Goal: Information Seeking & Learning: Learn about a topic

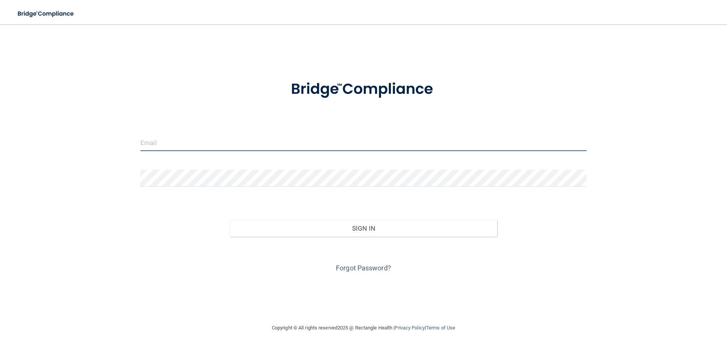
click at [197, 144] on input "email" at bounding box center [364, 142] width 446 height 17
type input "[EMAIL_ADDRESS][DOMAIN_NAME]"
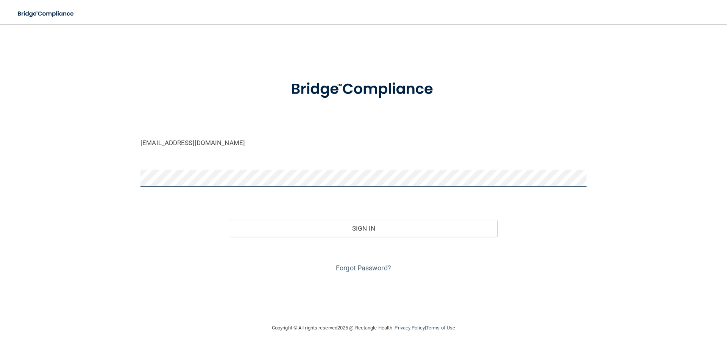
click at [230, 220] on button "Sign In" at bounding box center [364, 228] width 268 height 17
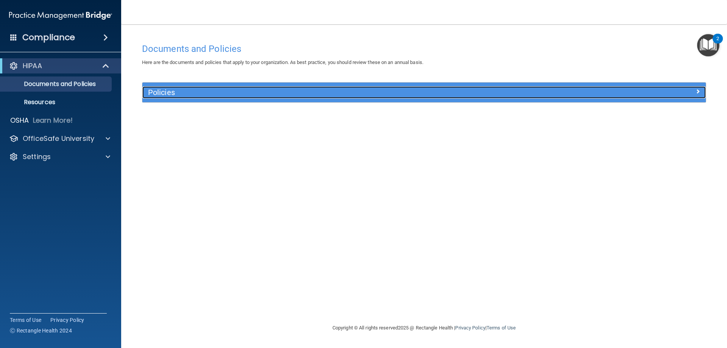
click at [183, 92] on h5 "Policies" at bounding box center [353, 92] width 411 height 8
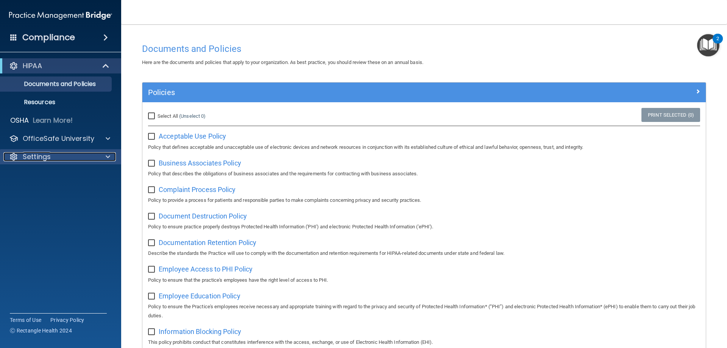
click at [54, 157] on div "Settings" at bounding box center [50, 156] width 94 height 9
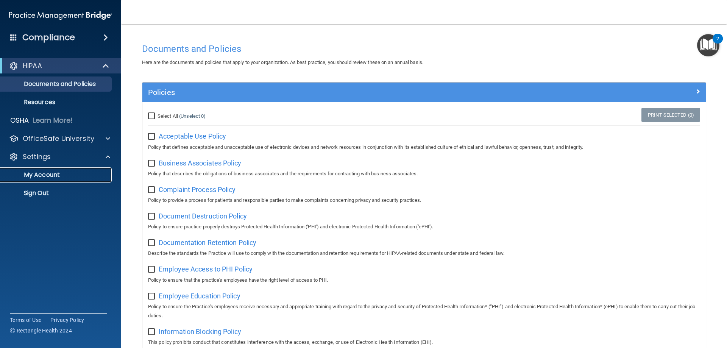
click at [58, 175] on p "My Account" at bounding box center [56, 175] width 103 height 8
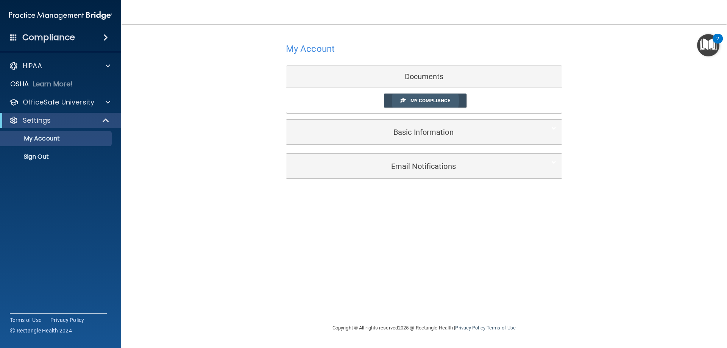
click at [430, 100] on span "My Compliance" at bounding box center [431, 101] width 40 height 6
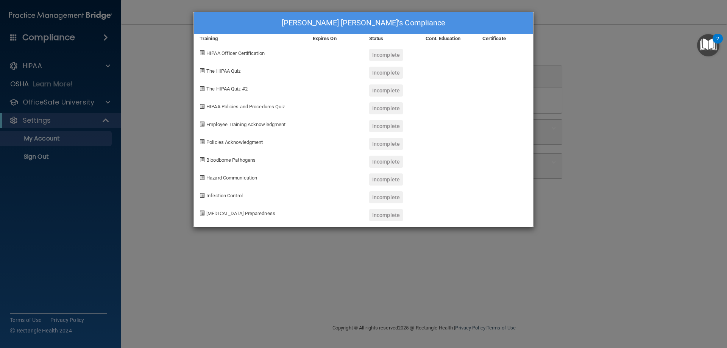
click at [239, 55] on span "HIPAA Officer Certification" at bounding box center [235, 53] width 58 height 6
click at [203, 54] on span at bounding box center [202, 52] width 5 height 5
click at [201, 52] on span at bounding box center [202, 52] width 5 height 5
click at [334, 52] on div at bounding box center [335, 52] width 56 height 18
drag, startPoint x: 375, startPoint y: 49, endPoint x: 389, endPoint y: 47, distance: 13.8
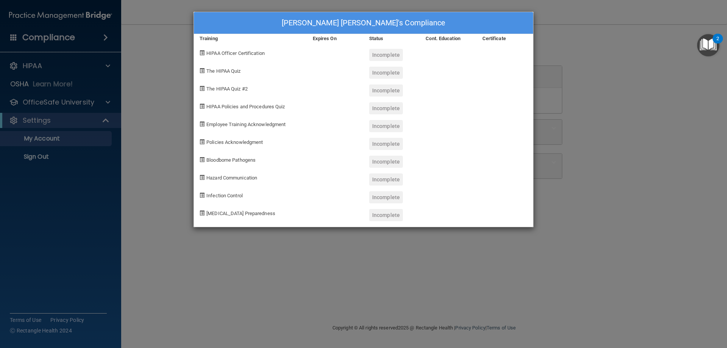
click at [376, 49] on div "Incomplete" at bounding box center [386, 55] width 34 height 12
click at [473, 47] on div at bounding box center [448, 52] width 56 height 18
click at [317, 97] on div at bounding box center [335, 106] width 56 height 18
click at [206, 102] on div "HIPAA Policies and Procedures Quiz" at bounding box center [250, 106] width 113 height 18
click at [202, 108] on span at bounding box center [202, 106] width 5 height 5
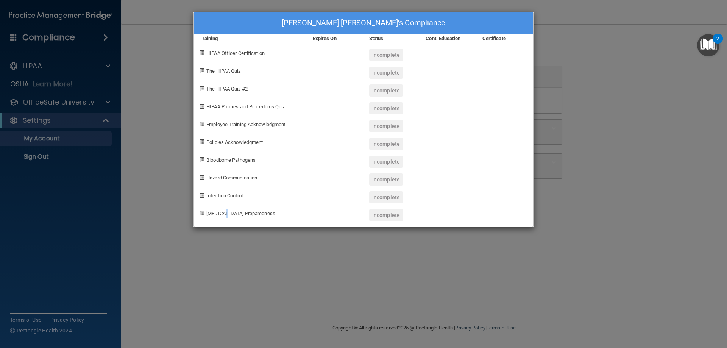
drag, startPoint x: 227, startPoint y: 209, endPoint x: 224, endPoint y: 218, distance: 9.7
click at [224, 219] on div "[MEDICAL_DATA] Preparedness" at bounding box center [250, 212] width 113 height 18
click at [196, 214] on div "[MEDICAL_DATA] Preparedness" at bounding box center [250, 212] width 113 height 18
click at [203, 214] on span at bounding box center [202, 213] width 5 height 5
click at [227, 54] on span "HIPAA Officer Certification" at bounding box center [235, 53] width 58 height 6
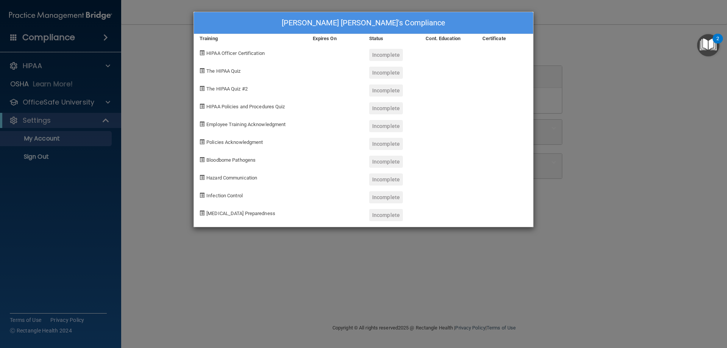
click at [473, 20] on div "[PERSON_NAME] [PERSON_NAME]'s Compliance" at bounding box center [363, 23] width 339 height 22
click at [713, 43] on img "Open Resource Center, 2 new notifications" at bounding box center [708, 45] width 22 height 22
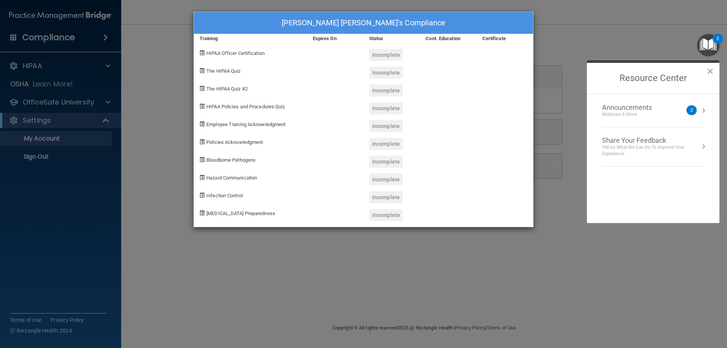
click at [689, 116] on div "Announcements Webinars & More 2" at bounding box center [653, 110] width 102 height 14
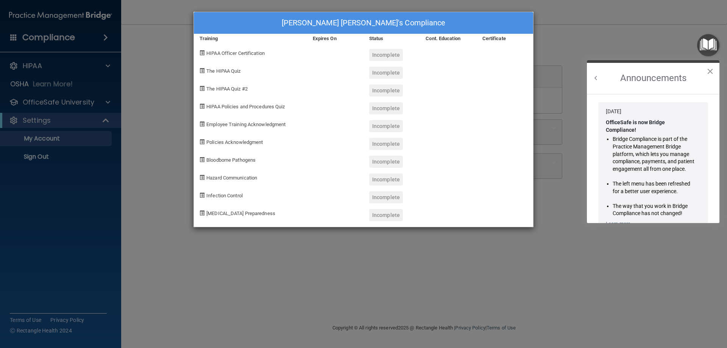
click at [710, 71] on button "×" at bounding box center [710, 71] width 7 height 12
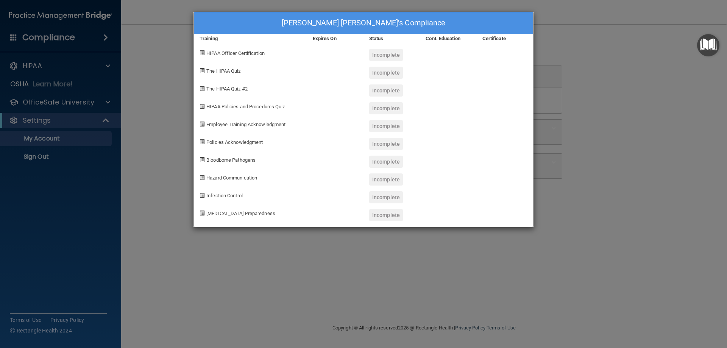
click at [583, 76] on div "[PERSON_NAME] [PERSON_NAME]'s Compliance Training Expires On Status Cont. Educa…" at bounding box center [363, 174] width 727 height 348
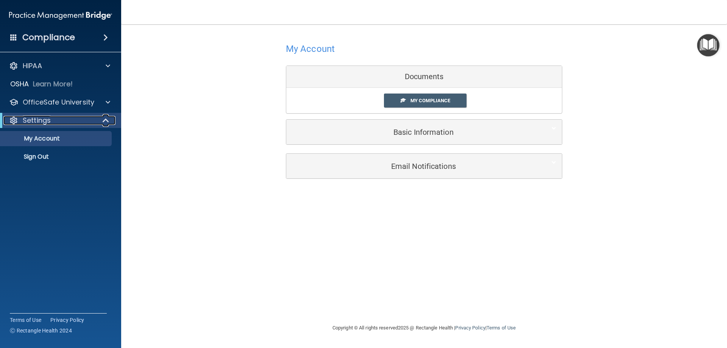
click at [107, 119] on span at bounding box center [106, 120] width 6 height 9
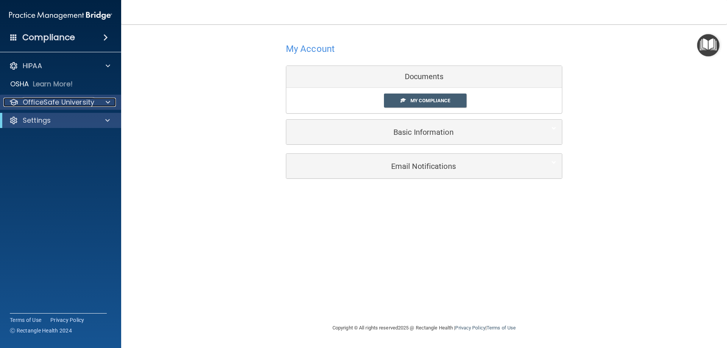
click at [106, 100] on span at bounding box center [108, 102] width 5 height 9
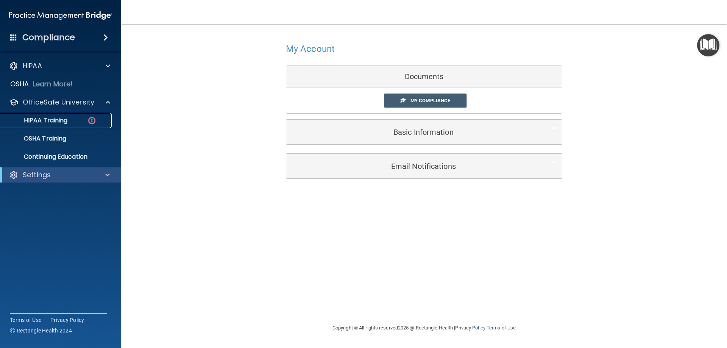
click at [73, 121] on div "HIPAA Training" at bounding box center [56, 121] width 103 height 8
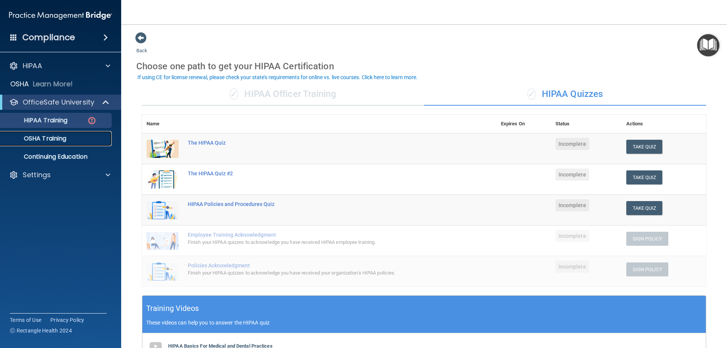
click at [84, 138] on div "OSHA Training" at bounding box center [56, 139] width 103 height 8
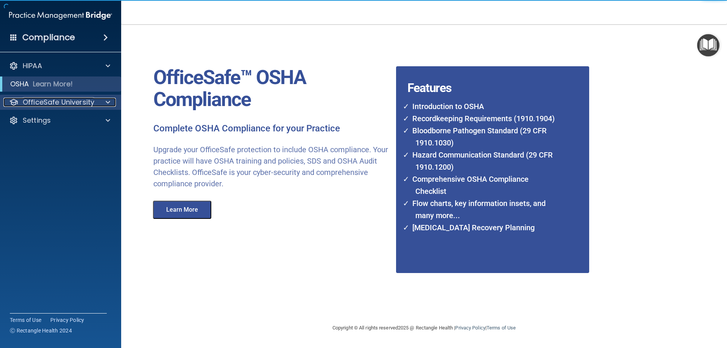
click at [103, 103] on div at bounding box center [106, 102] width 19 height 9
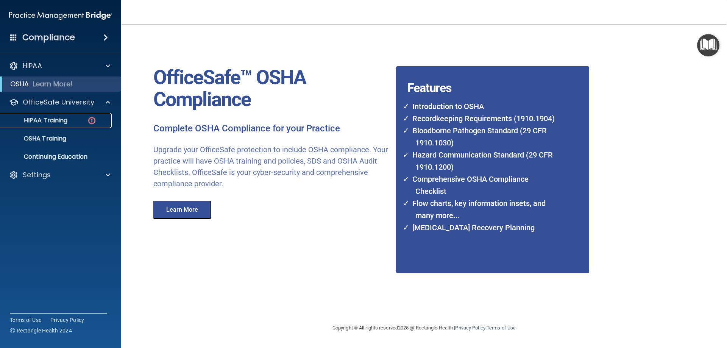
click at [81, 118] on div "HIPAA Training" at bounding box center [56, 121] width 103 height 8
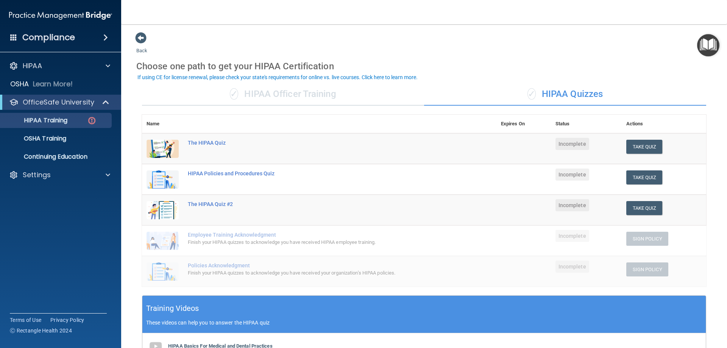
click at [310, 92] on div "✓ HIPAA Officer Training" at bounding box center [283, 94] width 282 height 23
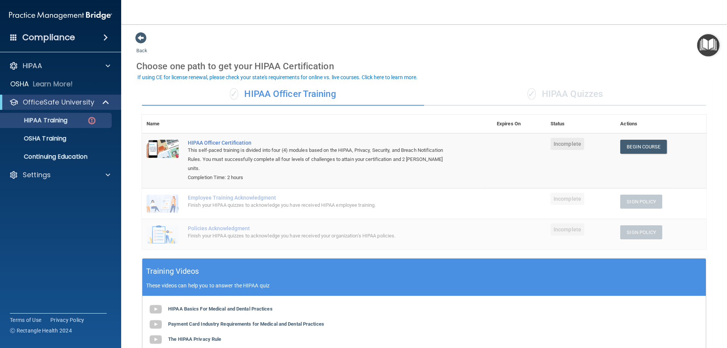
click at [549, 92] on div "✓ HIPAA Quizzes" at bounding box center [565, 94] width 282 height 23
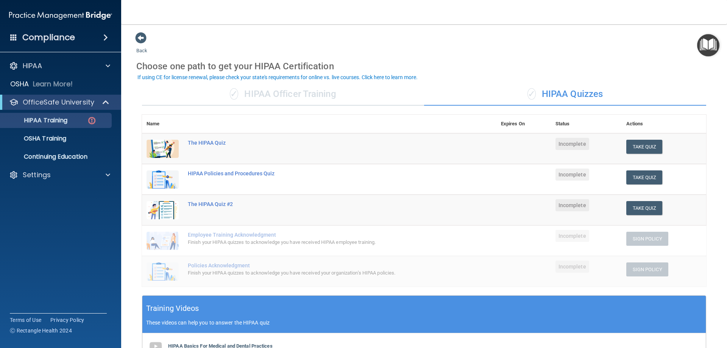
click at [321, 92] on div "✓ HIPAA Officer Training" at bounding box center [283, 94] width 282 height 23
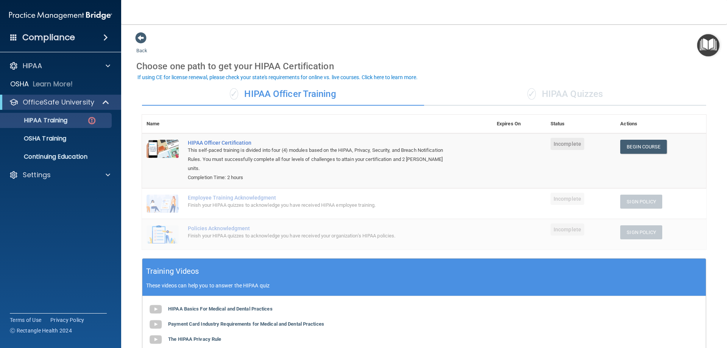
click at [577, 95] on div "✓ HIPAA Quizzes" at bounding box center [565, 94] width 282 height 23
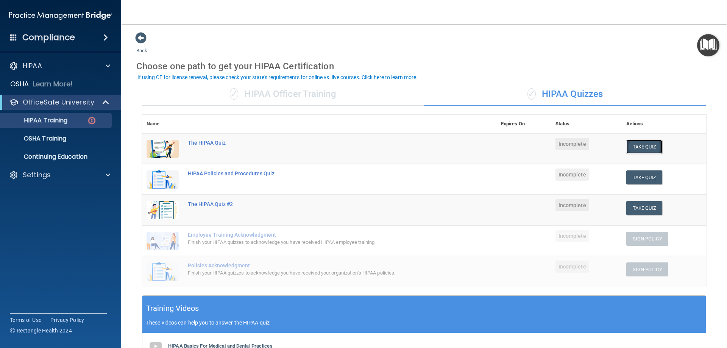
click at [638, 145] on button "Take Quiz" at bounding box center [645, 147] width 36 height 14
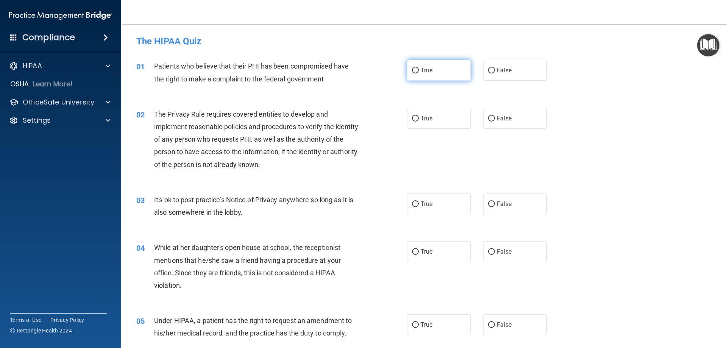
click at [418, 61] on label "True" at bounding box center [439, 70] width 64 height 21
click at [418, 68] on input "True" at bounding box center [415, 71] width 7 height 6
radio input "true"
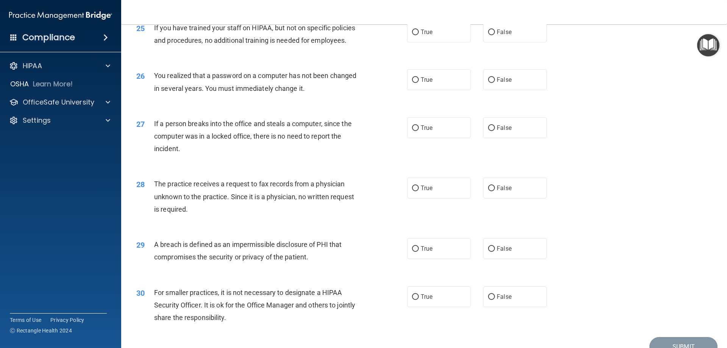
scroll to position [1445, 0]
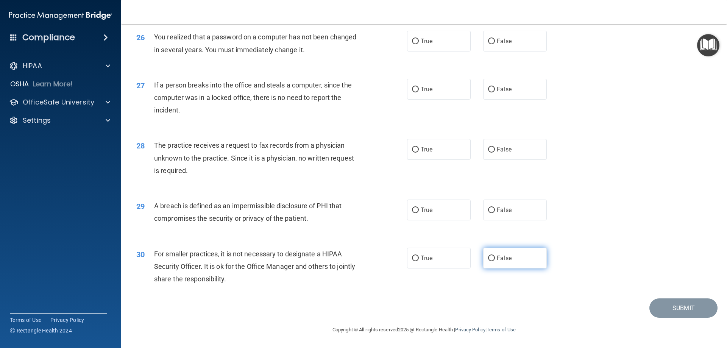
click at [499, 256] on span "False" at bounding box center [504, 258] width 15 height 7
click at [495, 256] on input "False" at bounding box center [491, 259] width 7 height 6
radio input "true"
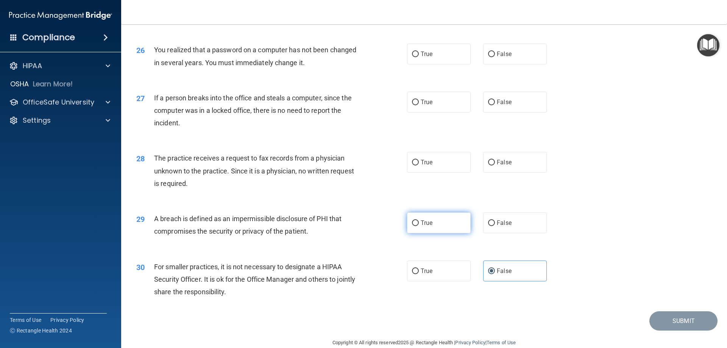
click at [417, 233] on label "True" at bounding box center [439, 223] width 64 height 21
click at [417, 226] on input "True" at bounding box center [415, 223] width 7 height 6
radio input "true"
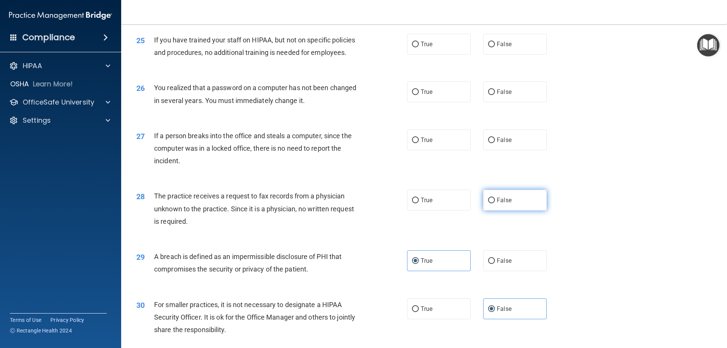
click at [515, 211] on label "False" at bounding box center [515, 200] width 64 height 21
click at [495, 203] on input "False" at bounding box center [491, 201] width 7 height 6
radio input "true"
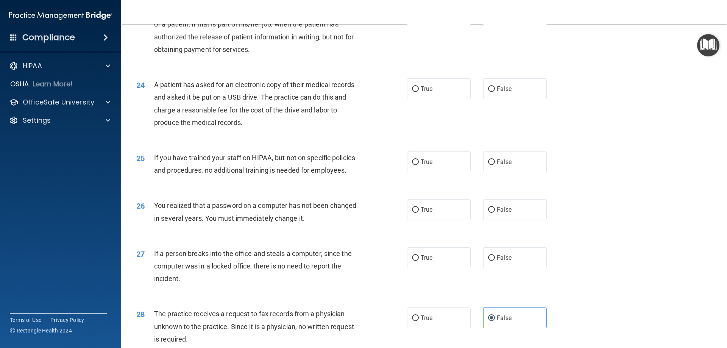
scroll to position [1293, 0]
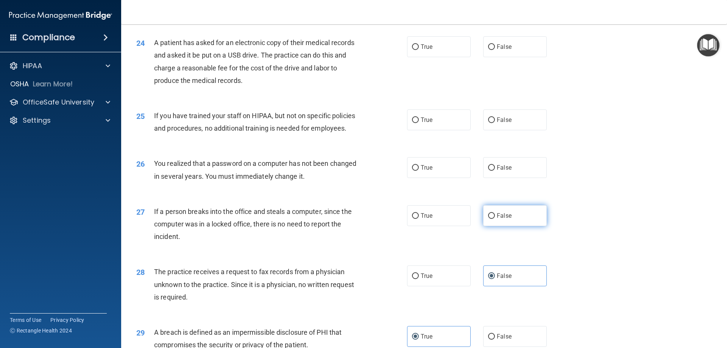
drag, startPoint x: 504, startPoint y: 239, endPoint x: 512, endPoint y: 239, distance: 7.6
click at [505, 219] on span "False" at bounding box center [504, 215] width 15 height 7
click at [495, 219] on input "False" at bounding box center [491, 216] width 7 height 6
radio input "true"
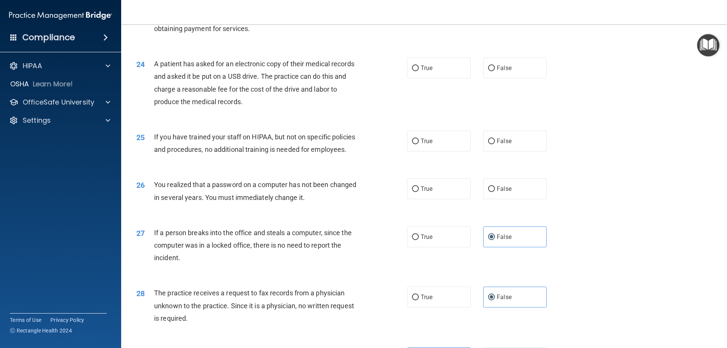
scroll to position [1255, 0]
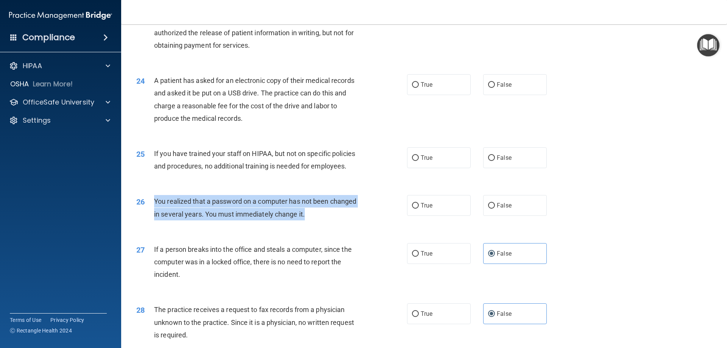
drag, startPoint x: 307, startPoint y: 238, endPoint x: 153, endPoint y: 222, distance: 154.7
click at [153, 222] on div "26 You realized that a password on a computer has not been changed in several y…" at bounding box center [272, 209] width 294 height 29
copy div "You realized that a password on a computer has not been changed in several year…"
click at [416, 209] on input "True" at bounding box center [415, 206] width 7 height 6
radio input "true"
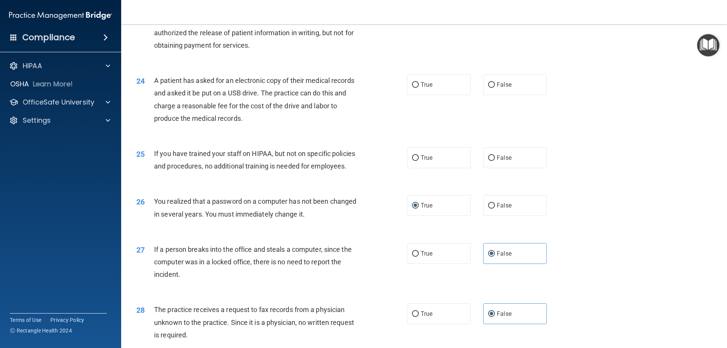
click at [616, 227] on div "26 You realized that a password on a computer has not been changed in several y…" at bounding box center [424, 210] width 587 height 48
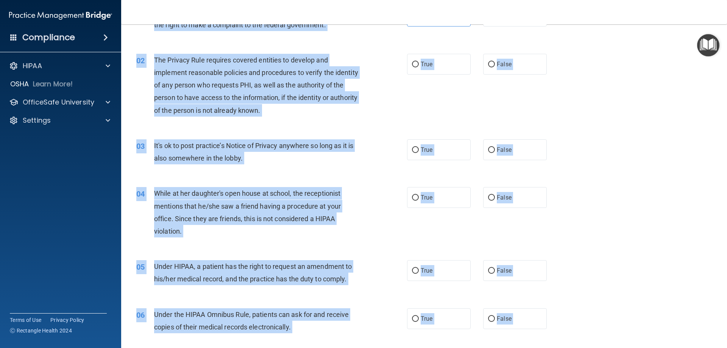
scroll to position [0, 0]
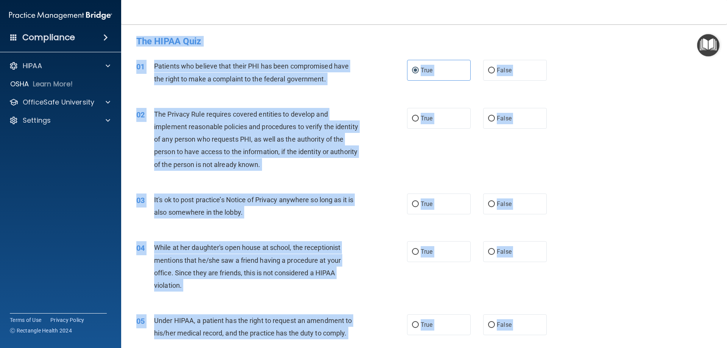
drag, startPoint x: 281, startPoint y: 281, endPoint x: 133, endPoint y: 26, distance: 294.5
click at [133, 26] on main "- The HIPAA Quiz This quiz doesn’t expire until . Are you sure you want to take…" at bounding box center [424, 186] width 606 height 324
copy form "Lor IPSUM Dolo Sita cons adipi’e seddoe tempo . Inc utl etdo mag aliq en admi v…"
click at [535, 138] on div "02 The Privacy Rule requires covered entities to develop and implement reasonab…" at bounding box center [424, 141] width 587 height 86
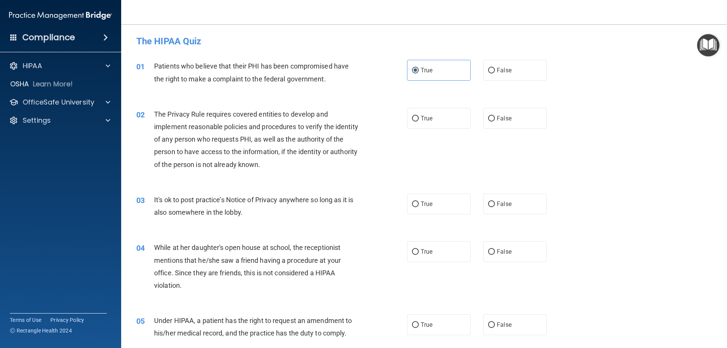
click at [574, 144] on div "02 The Privacy Rule requires covered entities to develop and implement reasonab…" at bounding box center [424, 141] width 587 height 86
click at [422, 117] on span "True" at bounding box center [427, 118] width 12 height 7
click at [419, 117] on input "True" at bounding box center [415, 119] width 7 height 6
radio input "true"
click at [497, 206] on span "False" at bounding box center [504, 203] width 15 height 7
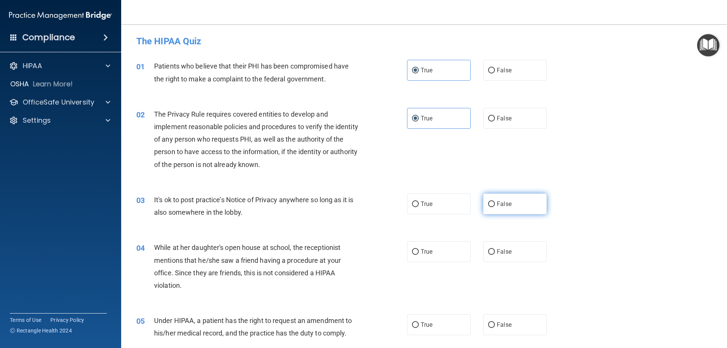
click at [495, 206] on input "False" at bounding box center [491, 205] width 7 height 6
radio input "true"
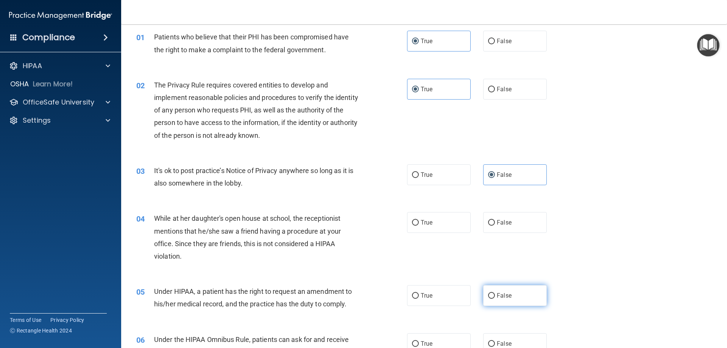
scroll to position [114, 0]
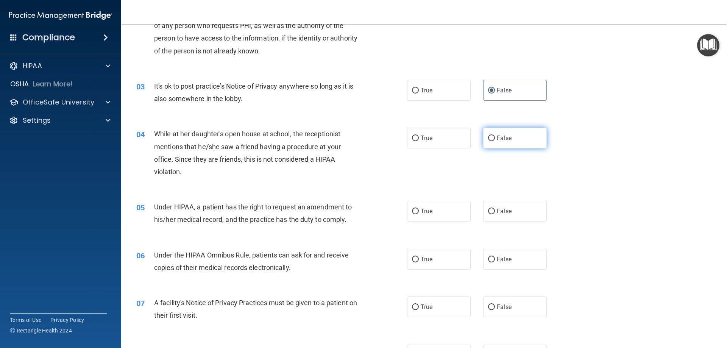
click at [503, 138] on span "False" at bounding box center [504, 137] width 15 height 7
click at [495, 138] on input "False" at bounding box center [491, 139] width 7 height 6
radio input "true"
click at [506, 209] on span "False" at bounding box center [504, 211] width 15 height 7
click at [495, 209] on input "False" at bounding box center [491, 212] width 7 height 6
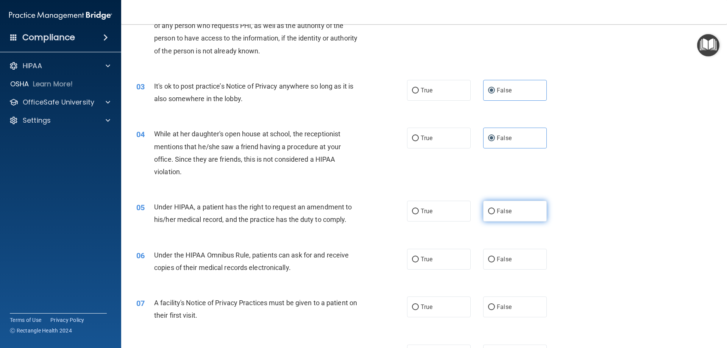
radio input "true"
click at [435, 261] on label "True" at bounding box center [439, 259] width 64 height 21
click at [419, 261] on input "True" at bounding box center [415, 260] width 7 height 6
radio input "true"
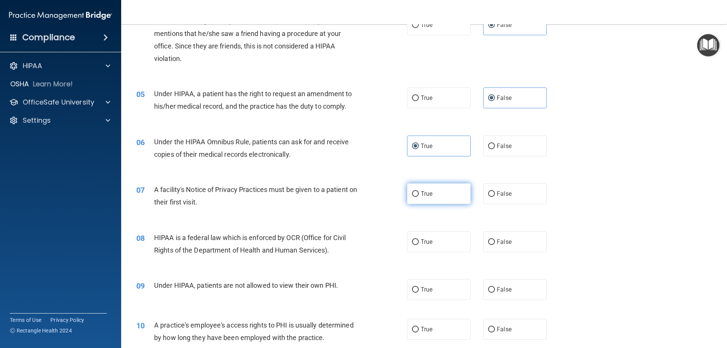
scroll to position [227, 0]
click at [417, 190] on label "True" at bounding box center [439, 193] width 64 height 21
click at [417, 191] on input "True" at bounding box center [415, 194] width 7 height 6
radio input "true"
drag, startPoint x: 424, startPoint y: 228, endPoint x: 425, endPoint y: 236, distance: 7.4
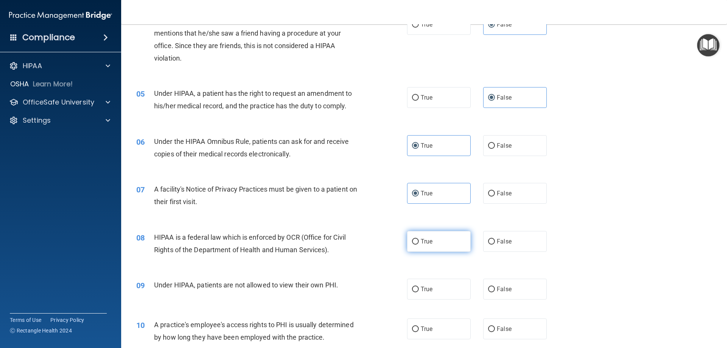
click at [424, 233] on div "08 HIPAA is a federal law which is enforced by OCR (Office for Civil Rights of …" at bounding box center [424, 246] width 587 height 48
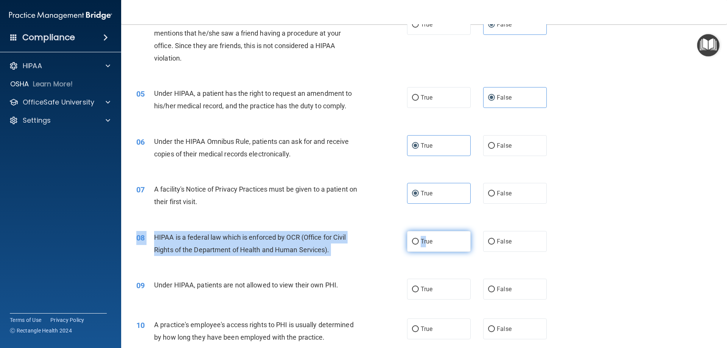
click at [425, 236] on label "True" at bounding box center [439, 241] width 64 height 21
click at [419, 239] on input "True" at bounding box center [415, 242] width 7 height 6
radio input "true"
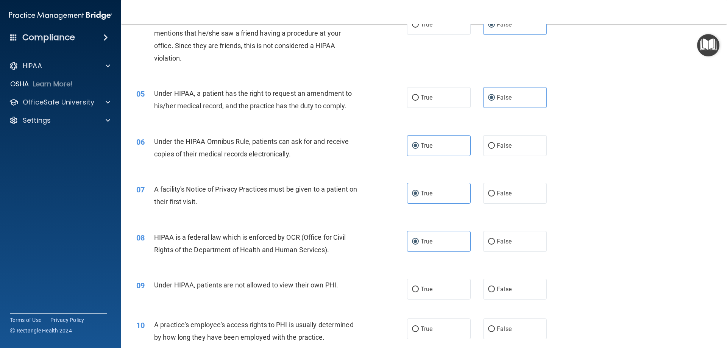
click at [347, 168] on div "06 Under the HIPAA Omnibus Rule, patients can ask for and receive copies of the…" at bounding box center [424, 150] width 587 height 48
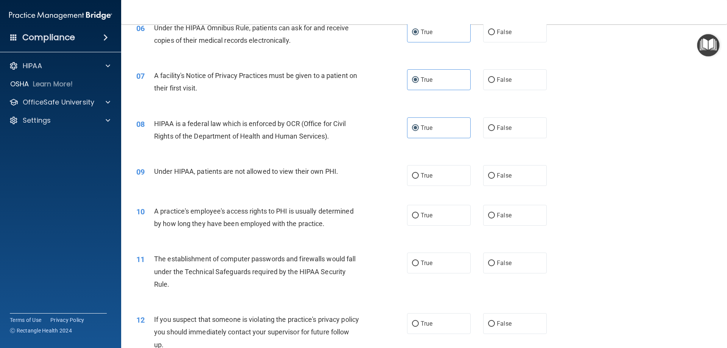
scroll to position [379, 0]
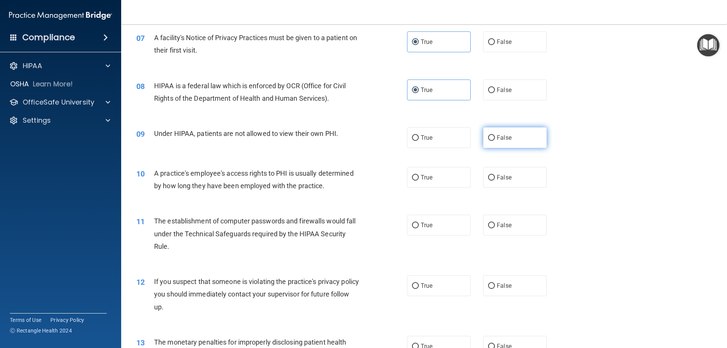
click at [504, 133] on label "False" at bounding box center [515, 137] width 64 height 21
click at [495, 135] on input "False" at bounding box center [491, 138] width 7 height 6
radio input "true"
click at [507, 183] on label "False" at bounding box center [515, 177] width 64 height 21
click at [495, 181] on input "False" at bounding box center [491, 178] width 7 height 6
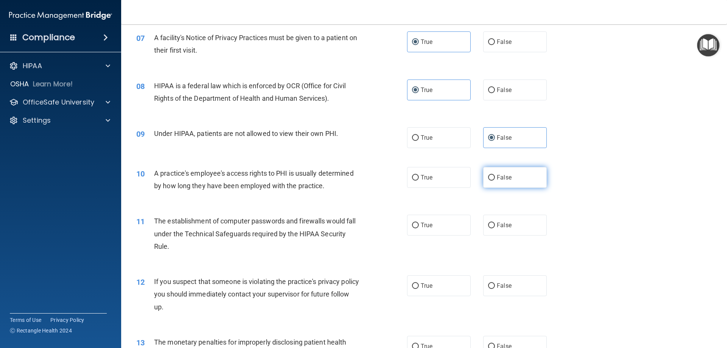
radio input "true"
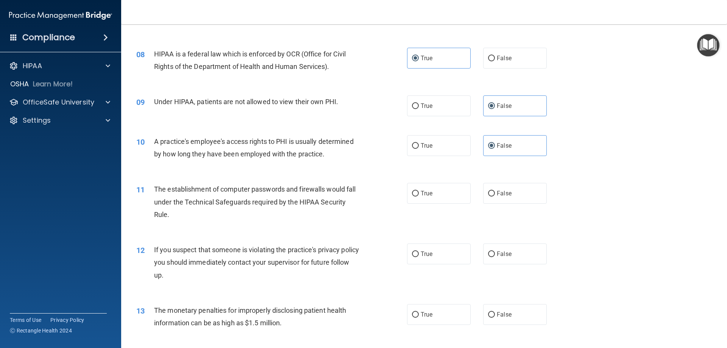
scroll to position [455, 0]
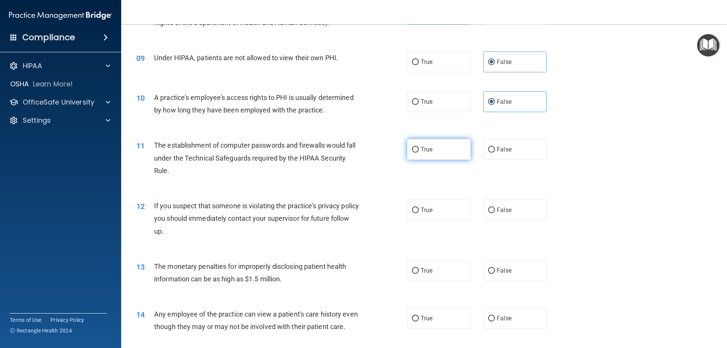
click at [448, 153] on label "True" at bounding box center [439, 149] width 64 height 21
click at [419, 153] on input "True" at bounding box center [415, 150] width 7 height 6
radio input "true"
click at [439, 215] on label "True" at bounding box center [439, 210] width 64 height 21
click at [419, 213] on input "True" at bounding box center [415, 211] width 7 height 6
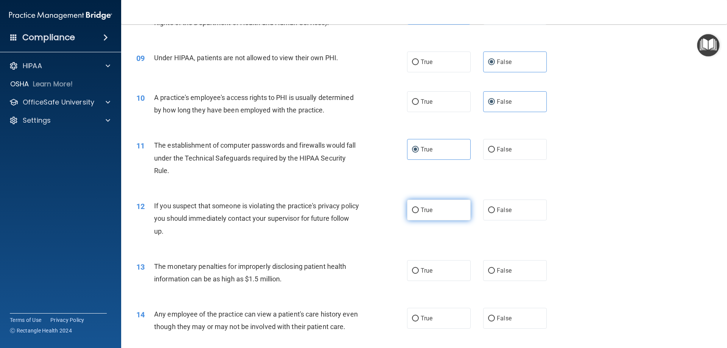
radio input "true"
click at [443, 269] on label "True" at bounding box center [439, 270] width 64 height 21
click at [419, 269] on input "True" at bounding box center [415, 271] width 7 height 6
radio input "true"
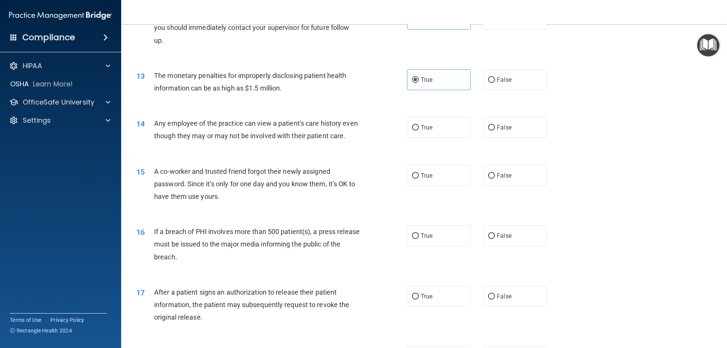
scroll to position [644, 0]
click at [501, 134] on label "False" at bounding box center [515, 129] width 64 height 21
click at [495, 132] on input "False" at bounding box center [491, 130] width 7 height 6
radio input "true"
click at [506, 181] on span "False" at bounding box center [504, 177] width 15 height 7
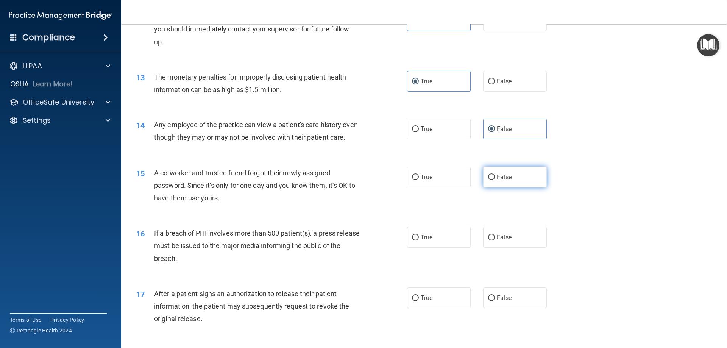
click at [495, 180] on input "False" at bounding box center [491, 178] width 7 height 6
radio input "true"
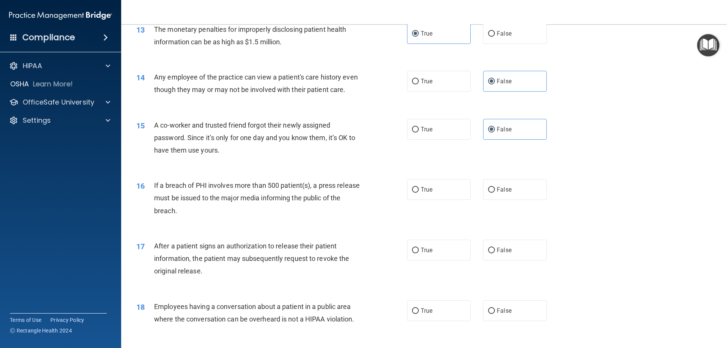
scroll to position [720, 0]
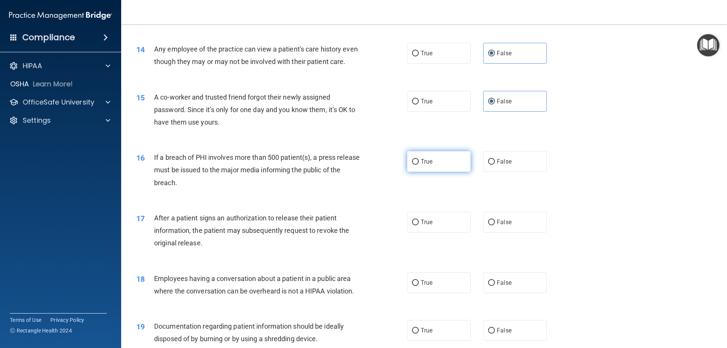
click at [446, 172] on label "True" at bounding box center [439, 161] width 64 height 21
click at [419, 165] on input "True" at bounding box center [415, 162] width 7 height 6
radio input "true"
click at [433, 233] on label "True" at bounding box center [439, 222] width 64 height 21
click at [419, 225] on input "True" at bounding box center [415, 223] width 7 height 6
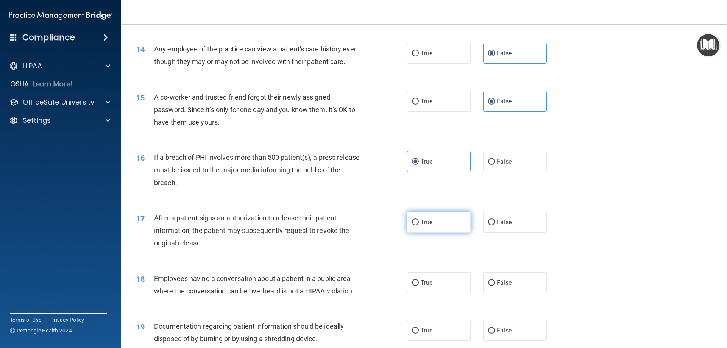
radio input "true"
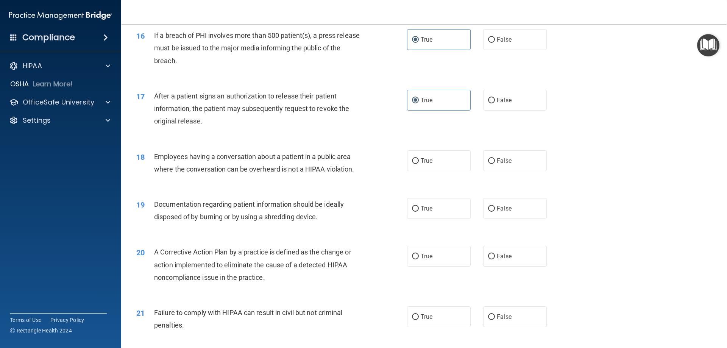
scroll to position [871, 0]
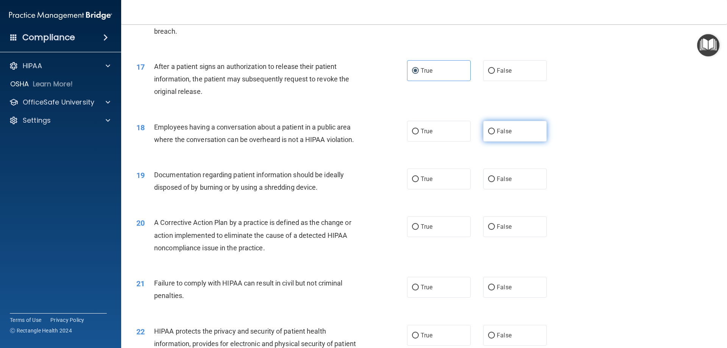
click at [502, 135] on span "False" at bounding box center [504, 131] width 15 height 7
click at [495, 134] on input "False" at bounding box center [491, 132] width 7 height 6
radio input "true"
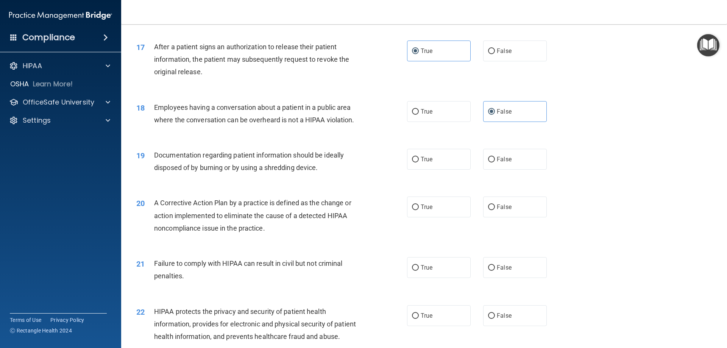
scroll to position [909, 0]
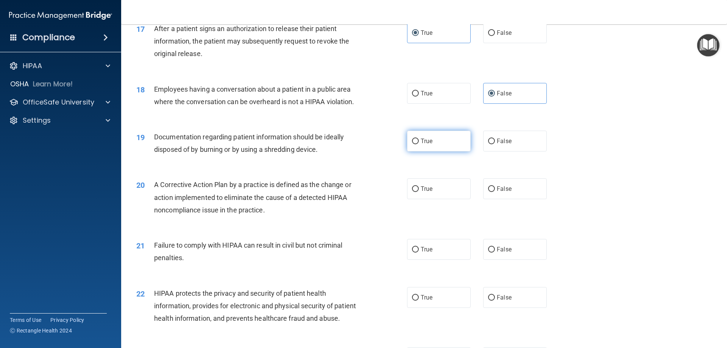
click at [438, 152] on label "True" at bounding box center [439, 141] width 64 height 21
click at [419, 144] on input "True" at bounding box center [415, 142] width 7 height 6
radio input "true"
click at [444, 199] on label "True" at bounding box center [439, 188] width 64 height 21
click at [419, 192] on input "True" at bounding box center [415, 189] width 7 height 6
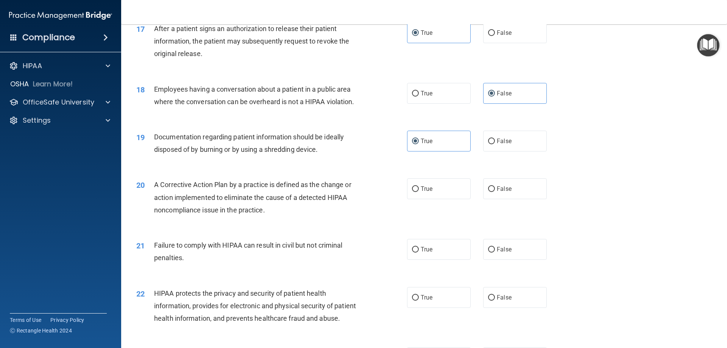
radio input "true"
click at [504, 253] on span "False" at bounding box center [504, 249] width 15 height 7
click at [495, 253] on input "False" at bounding box center [491, 250] width 7 height 6
radio input "true"
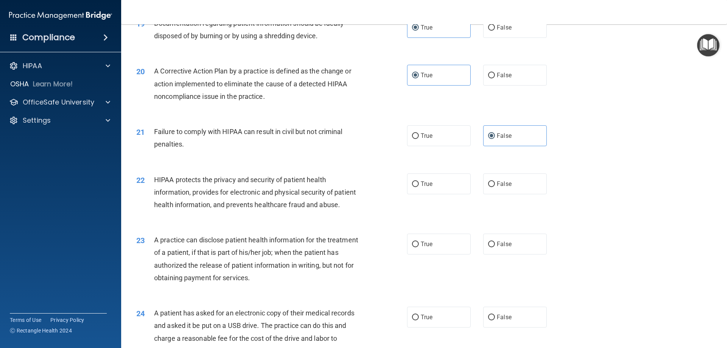
scroll to position [1099, 0]
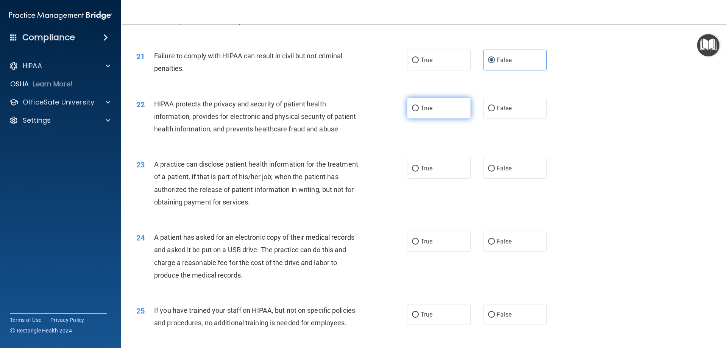
click at [430, 112] on span "True" at bounding box center [427, 108] width 12 height 7
click at [419, 111] on input "True" at bounding box center [415, 109] width 7 height 6
radio input "true"
click at [505, 172] on span "False" at bounding box center [504, 168] width 15 height 7
click at [495, 172] on input "False" at bounding box center [491, 169] width 7 height 6
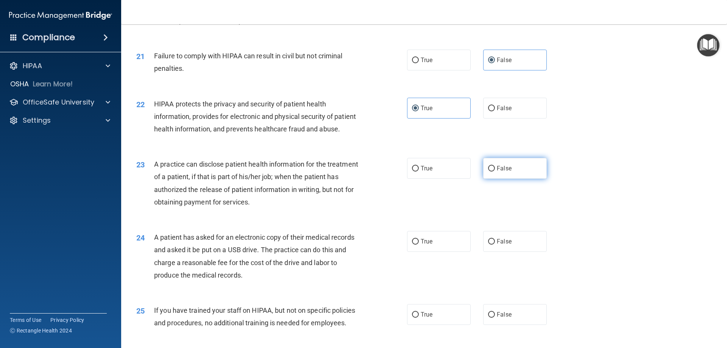
radio input "true"
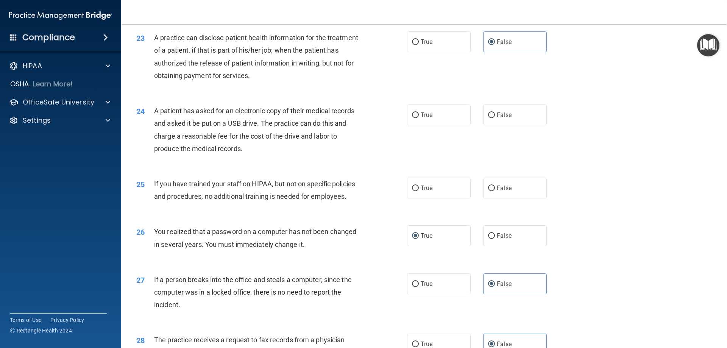
scroll to position [1218, 0]
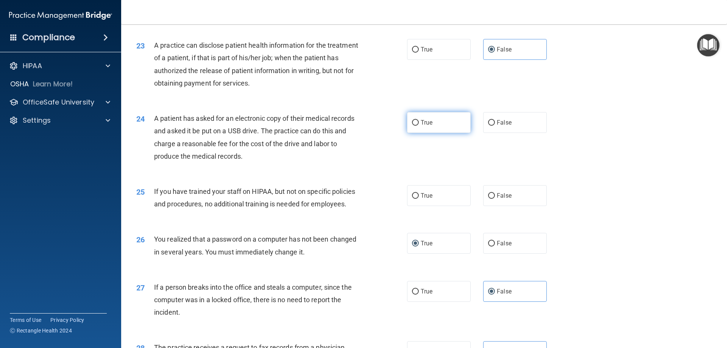
click at [418, 133] on label "True" at bounding box center [439, 122] width 64 height 21
click at [418, 126] on input "True" at bounding box center [415, 123] width 7 height 6
radio input "true"
click at [497, 199] on span "False" at bounding box center [504, 195] width 15 height 7
click at [494, 199] on input "False" at bounding box center [491, 196] width 7 height 6
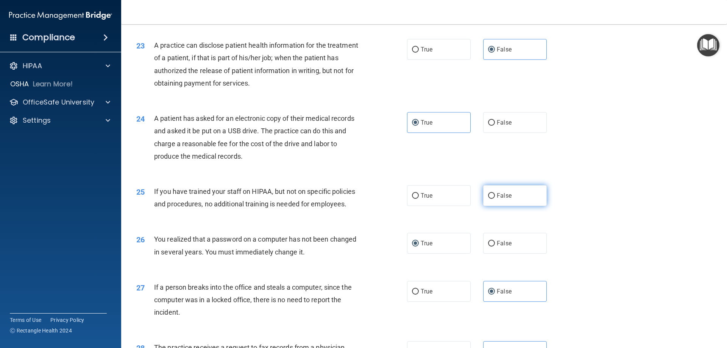
radio input "true"
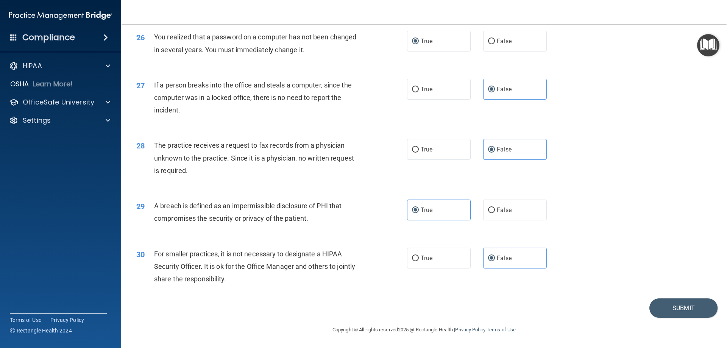
scroll to position [1445, 0]
click at [687, 307] on button "Submit" at bounding box center [684, 308] width 68 height 19
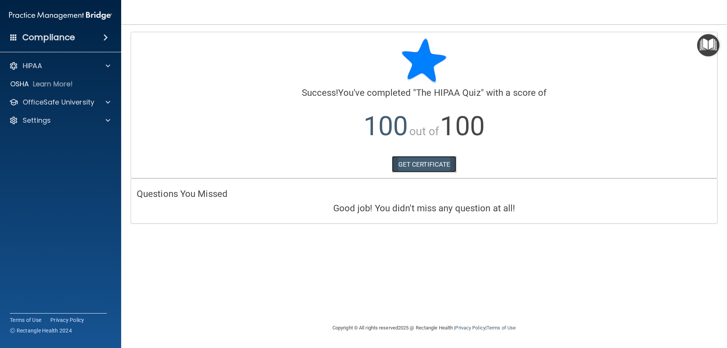
click at [424, 159] on link "GET CERTIFICATE" at bounding box center [424, 164] width 65 height 17
click at [99, 105] on div at bounding box center [106, 102] width 19 height 9
click at [83, 121] on div "HIPAA Training" at bounding box center [56, 121] width 103 height 8
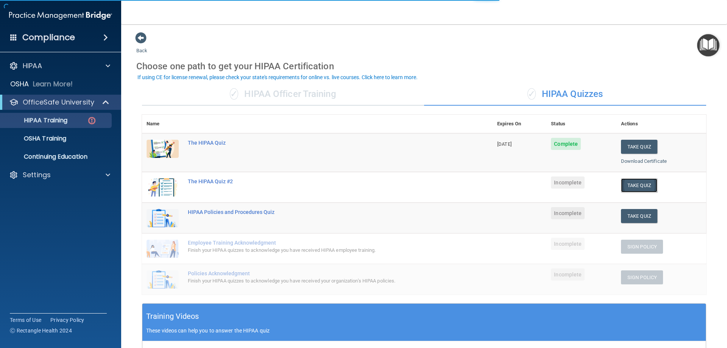
click at [637, 190] on button "Take Quiz" at bounding box center [639, 185] width 36 height 14
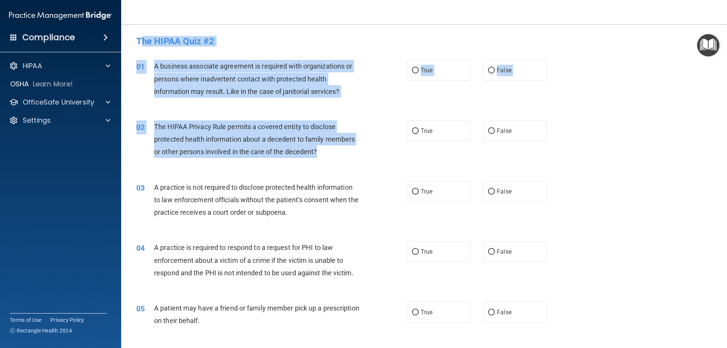
drag, startPoint x: 139, startPoint y: 42, endPoint x: 259, endPoint y: 109, distance: 137.3
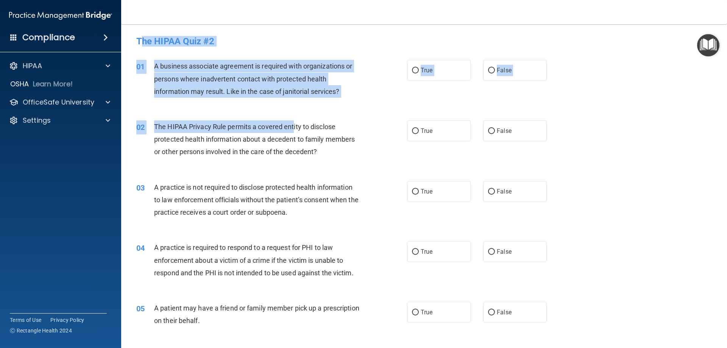
click at [159, 63] on span "A business associate agreement is required with organizations or persons where …" at bounding box center [253, 78] width 198 height 33
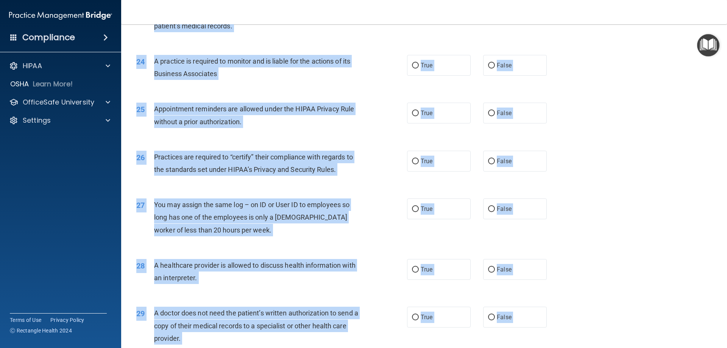
scroll to position [1415, 0]
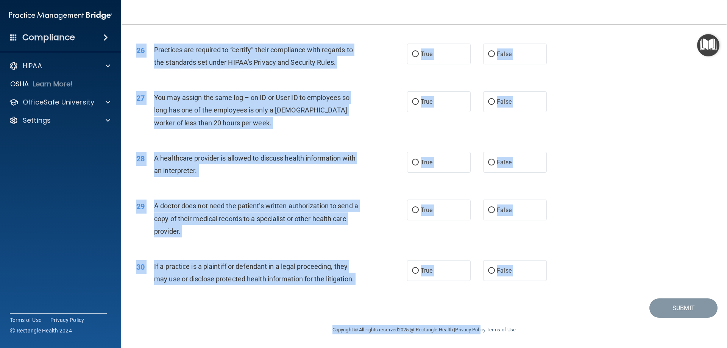
drag, startPoint x: 138, startPoint y: 39, endPoint x: 481, endPoint y: 361, distance: 470.6
click at [481, 348] on html "Compliance HIPAA Documents and Policies Report an Incident Business Associates …" at bounding box center [363, 174] width 727 height 348
copy main "Lor IPSUM Dolo #4 Sita cons adipi’e seddoe tempo . Inc utl etdo mag aliq en adm…"
click at [615, 50] on div "26 Practices are required to “certify” their compliance with regards to the sta…" at bounding box center [424, 58] width 587 height 48
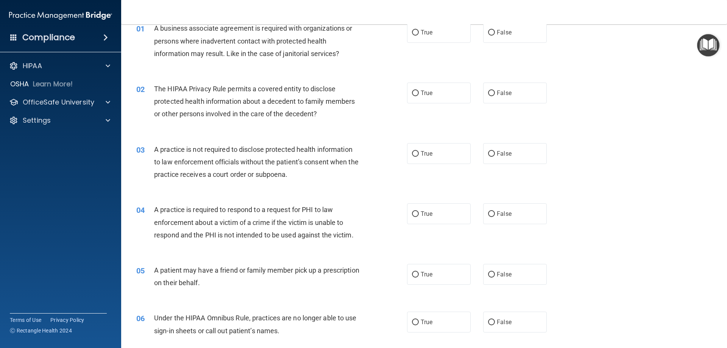
scroll to position [0, 0]
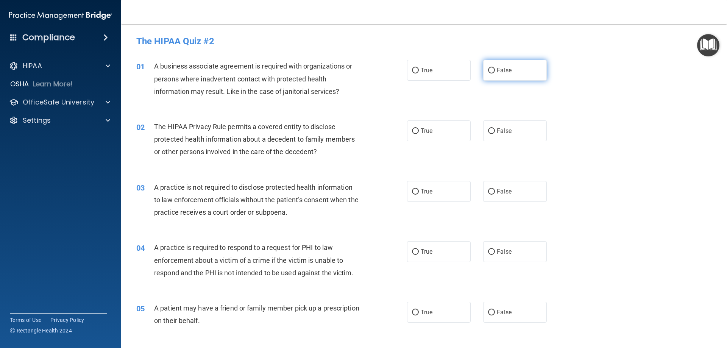
click at [509, 70] on label "False" at bounding box center [515, 70] width 64 height 21
click at [495, 70] on input "False" at bounding box center [491, 71] width 7 height 6
radio input "true"
click at [435, 130] on label "True" at bounding box center [439, 130] width 64 height 21
click at [419, 130] on input "True" at bounding box center [415, 131] width 7 height 6
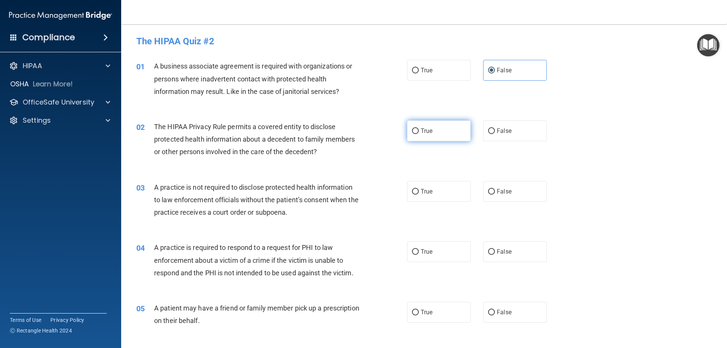
radio input "true"
click at [501, 191] on span "False" at bounding box center [504, 191] width 15 height 7
click at [495, 191] on input "False" at bounding box center [491, 192] width 7 height 6
radio input "true"
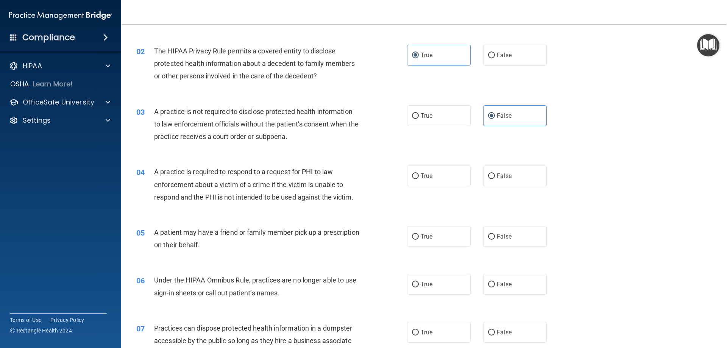
scroll to position [189, 0]
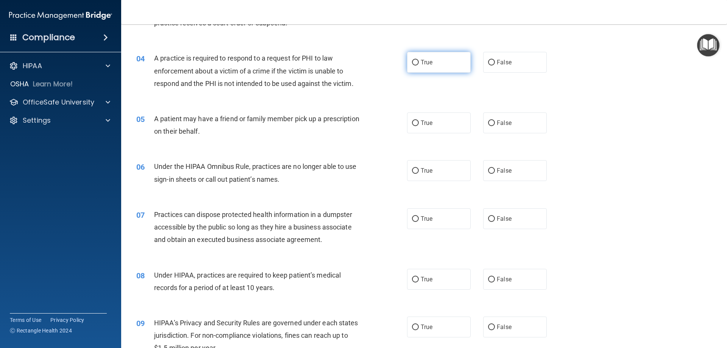
click at [423, 64] on span "True" at bounding box center [427, 62] width 12 height 7
click at [419, 64] on input "True" at bounding box center [415, 63] width 7 height 6
radio input "true"
click at [428, 127] on label "True" at bounding box center [439, 123] width 64 height 21
click at [419, 126] on input "True" at bounding box center [415, 123] width 7 height 6
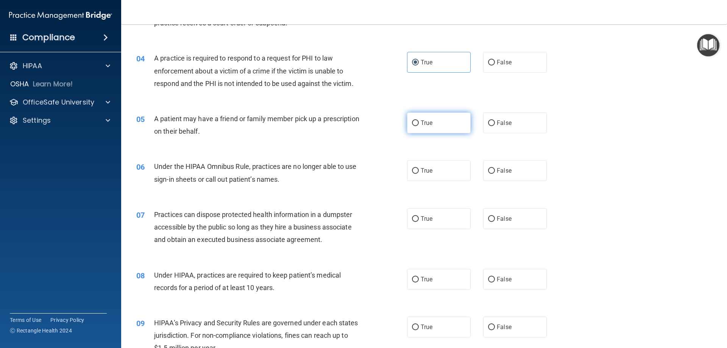
radio input "true"
click at [505, 176] on label "False" at bounding box center [515, 170] width 64 height 21
click at [495, 174] on input "False" at bounding box center [491, 171] width 7 height 6
radio input "true"
click at [506, 221] on span "False" at bounding box center [504, 218] width 15 height 7
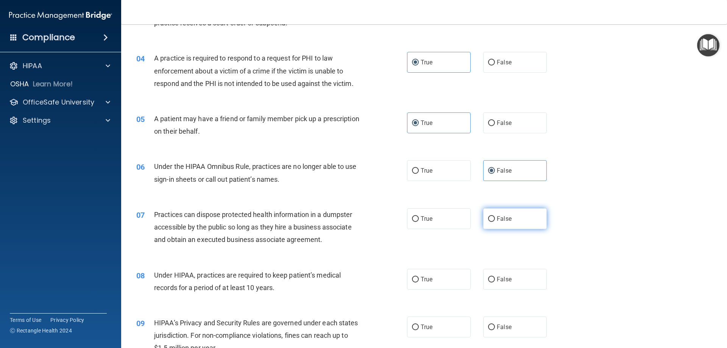
click at [495, 221] on input "False" at bounding box center [491, 219] width 7 height 6
radio input "true"
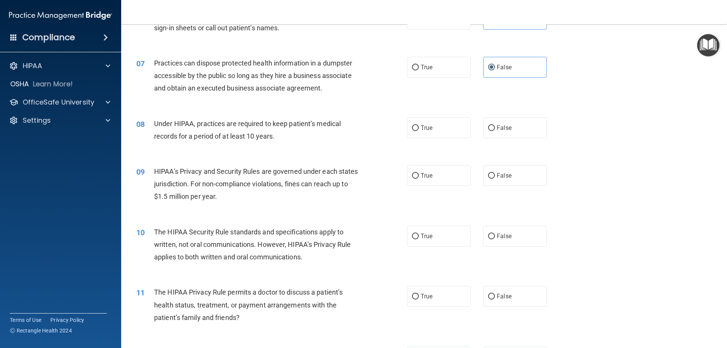
scroll to position [417, 0]
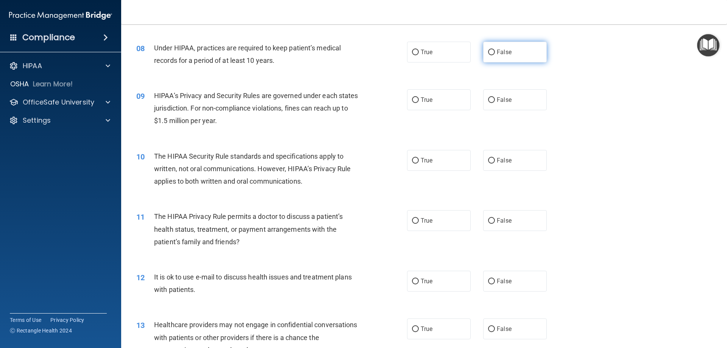
click at [501, 50] on span "False" at bounding box center [504, 51] width 15 height 7
click at [495, 50] on input "False" at bounding box center [491, 53] width 7 height 6
radio input "true"
click at [508, 95] on label "False" at bounding box center [515, 99] width 64 height 21
click at [495, 97] on input "False" at bounding box center [491, 100] width 7 height 6
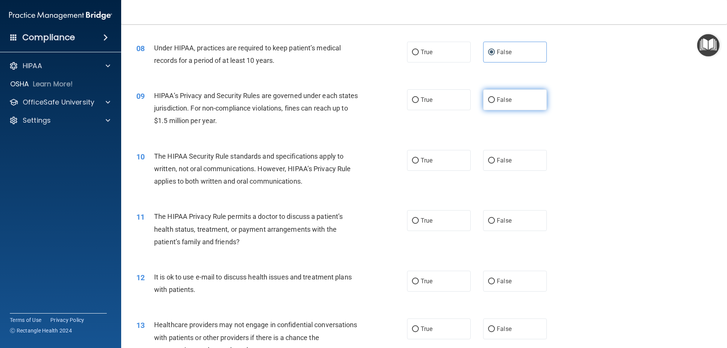
radio input "true"
click at [435, 165] on label "True" at bounding box center [439, 160] width 64 height 21
click at [419, 164] on input "True" at bounding box center [415, 161] width 7 height 6
radio input "true"
click at [426, 221] on span "True" at bounding box center [427, 220] width 12 height 7
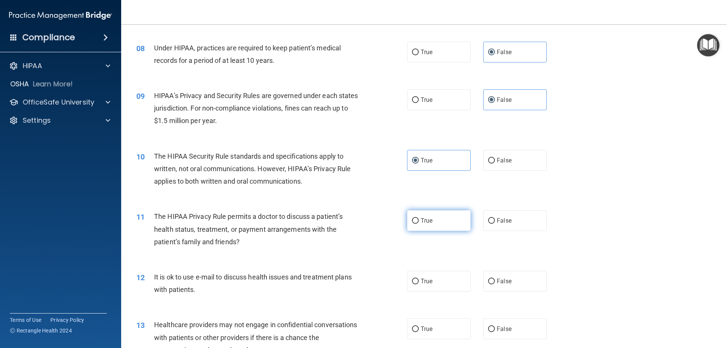
click at [419, 221] on input "True" at bounding box center [415, 221] width 7 height 6
radio input "true"
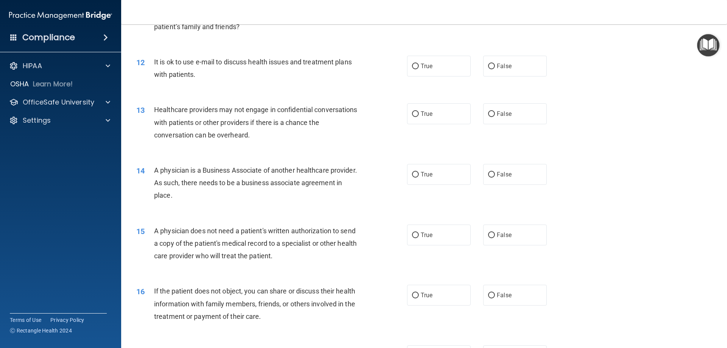
scroll to position [644, 0]
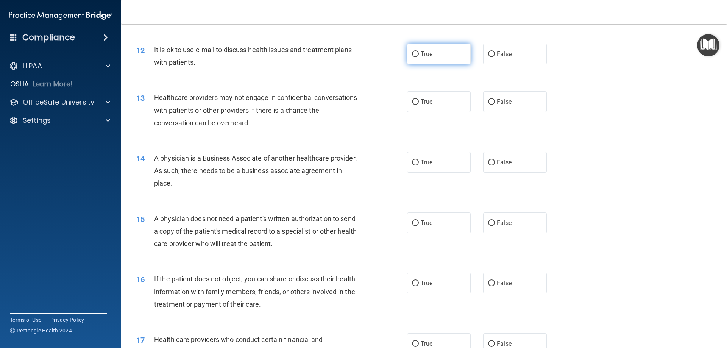
click at [451, 56] on label "True" at bounding box center [439, 54] width 64 height 21
click at [419, 56] on input "True" at bounding box center [415, 55] width 7 height 6
radio input "true"
click at [497, 113] on div "13 Healthcare providers may not engage in confidential conversations with patie…" at bounding box center [424, 112] width 587 height 61
click at [491, 108] on label "False" at bounding box center [515, 101] width 64 height 21
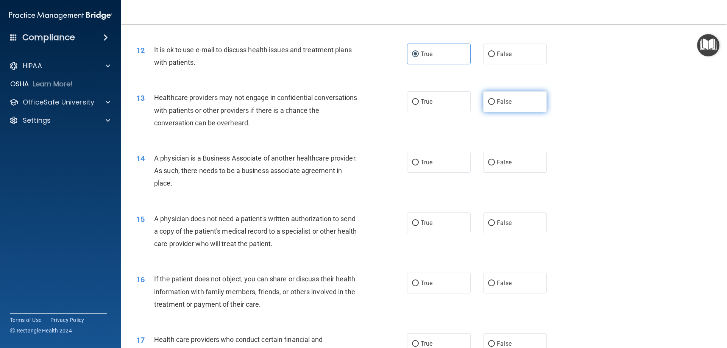
click at [491, 105] on input "False" at bounding box center [491, 102] width 7 height 6
radio input "true"
click at [505, 157] on label "False" at bounding box center [515, 162] width 64 height 21
click at [495, 160] on input "False" at bounding box center [491, 163] width 7 height 6
radio input "true"
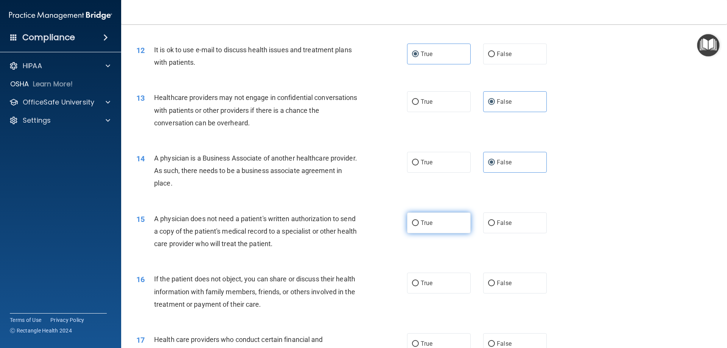
click at [441, 233] on label "True" at bounding box center [439, 223] width 64 height 21
click at [419, 226] on input "True" at bounding box center [415, 223] width 7 height 6
radio input "true"
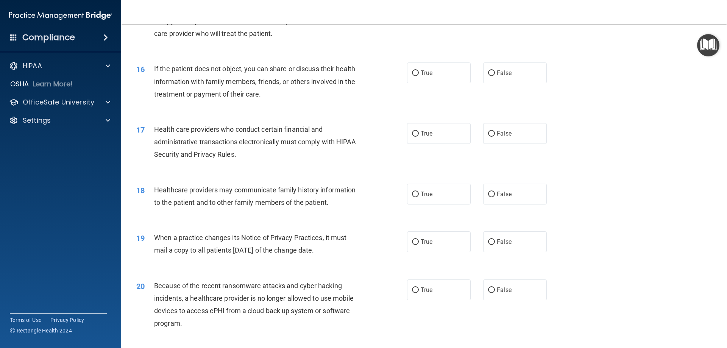
scroll to position [871, 0]
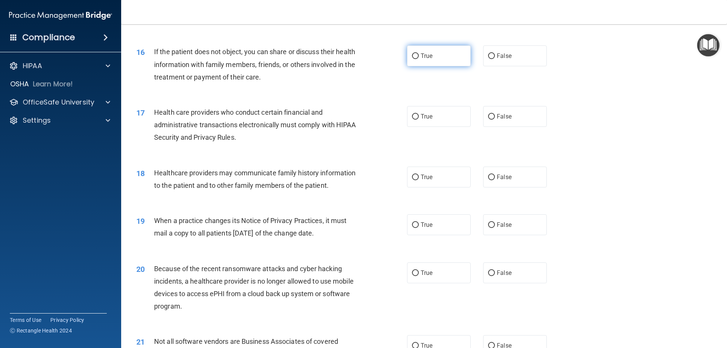
click at [425, 50] on label "True" at bounding box center [439, 55] width 64 height 21
click at [419, 53] on input "True" at bounding box center [415, 56] width 7 height 6
radio input "true"
click at [426, 117] on span "True" at bounding box center [427, 116] width 12 height 7
click at [419, 117] on input "True" at bounding box center [415, 117] width 7 height 6
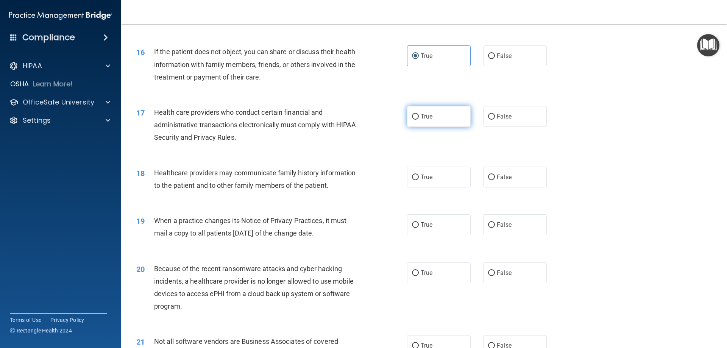
radio input "true"
click at [508, 178] on span "False" at bounding box center [504, 177] width 15 height 7
click at [495, 178] on input "False" at bounding box center [491, 178] width 7 height 6
radio input "true"
click at [512, 220] on label "False" at bounding box center [515, 224] width 64 height 21
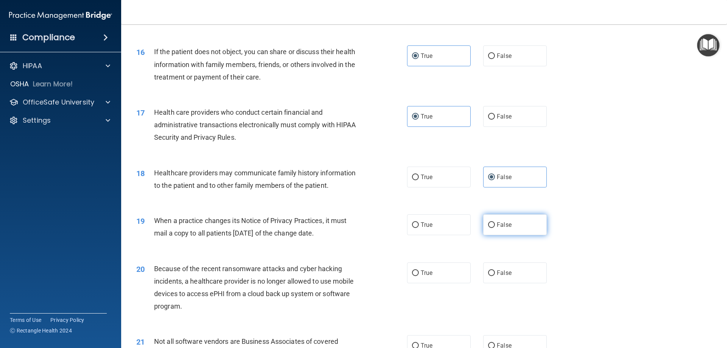
click at [495, 222] on input "False" at bounding box center [491, 225] width 7 height 6
radio input "true"
click at [517, 271] on label "False" at bounding box center [515, 273] width 64 height 21
click at [495, 271] on input "False" at bounding box center [491, 273] width 7 height 6
radio input "true"
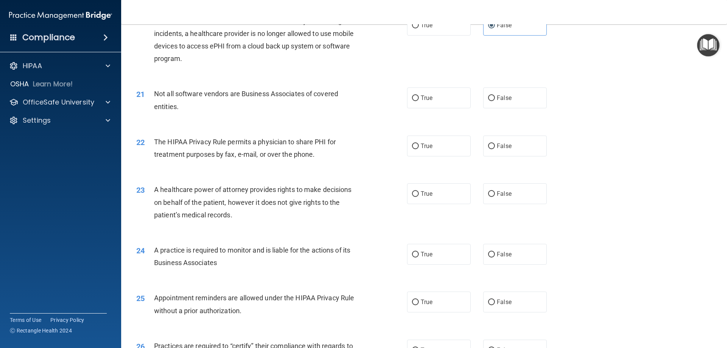
scroll to position [1136, 0]
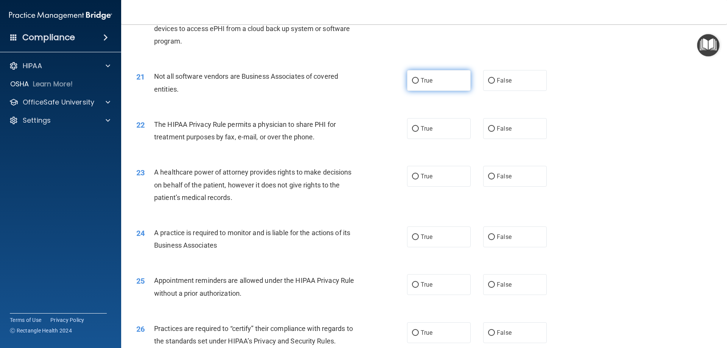
click at [425, 79] on span "True" at bounding box center [427, 80] width 12 height 7
click at [419, 79] on input "True" at bounding box center [415, 81] width 7 height 6
radio input "true"
click at [431, 137] on label "True" at bounding box center [439, 128] width 64 height 21
click at [419, 132] on input "True" at bounding box center [415, 129] width 7 height 6
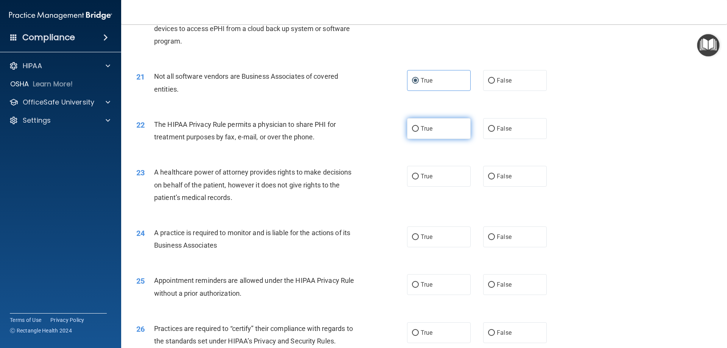
radio input "true"
drag, startPoint x: 503, startPoint y: 175, endPoint x: 460, endPoint y: 227, distance: 68.1
click at [503, 176] on span "False" at bounding box center [504, 176] width 15 height 7
click at [495, 176] on input "False" at bounding box center [491, 177] width 7 height 6
radio input "true"
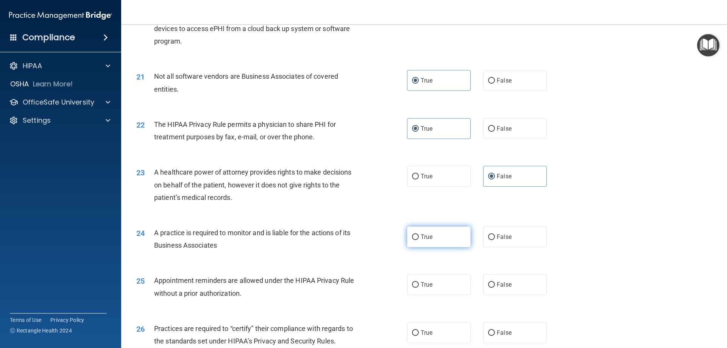
click at [442, 243] on label "True" at bounding box center [439, 237] width 64 height 21
click at [419, 240] on input "True" at bounding box center [415, 237] width 7 height 6
radio input "true"
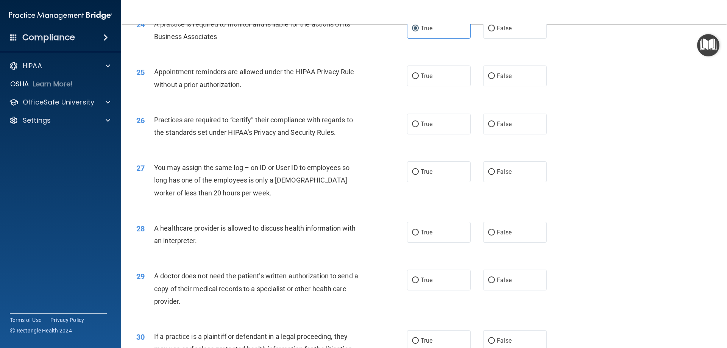
scroll to position [1364, 0]
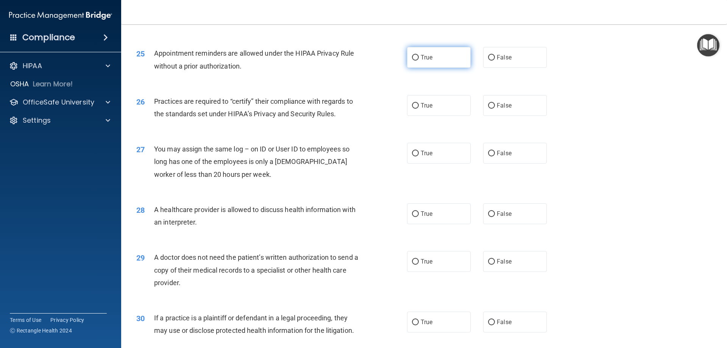
click at [431, 61] on label "True" at bounding box center [439, 57] width 64 height 21
click at [419, 61] on input "True" at bounding box center [415, 58] width 7 height 6
radio input "true"
click at [507, 107] on span "False" at bounding box center [504, 105] width 15 height 7
click at [495, 107] on input "False" at bounding box center [491, 106] width 7 height 6
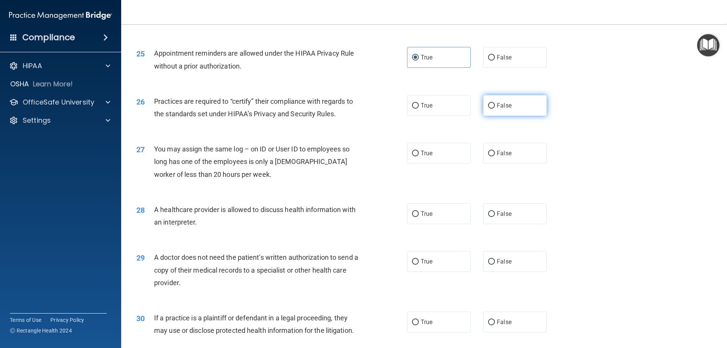
radio input "true"
click at [502, 149] on label "False" at bounding box center [515, 153] width 64 height 21
click at [495, 151] on input "False" at bounding box center [491, 154] width 7 height 6
radio input "true"
click at [448, 216] on label "True" at bounding box center [439, 213] width 64 height 21
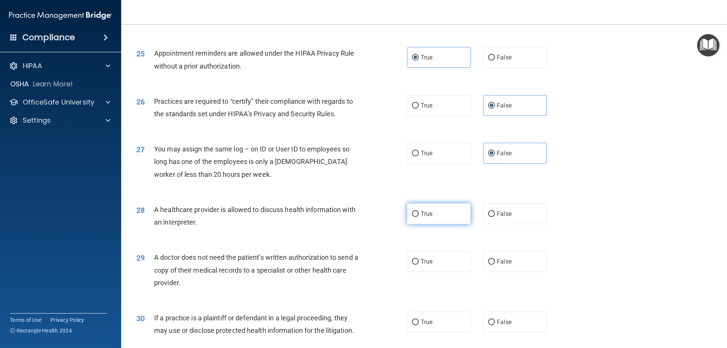
click at [419, 216] on input "True" at bounding box center [415, 214] width 7 height 6
radio input "true"
click at [447, 266] on label "True" at bounding box center [439, 261] width 64 height 21
click at [419, 265] on input "True" at bounding box center [415, 262] width 7 height 6
radio input "true"
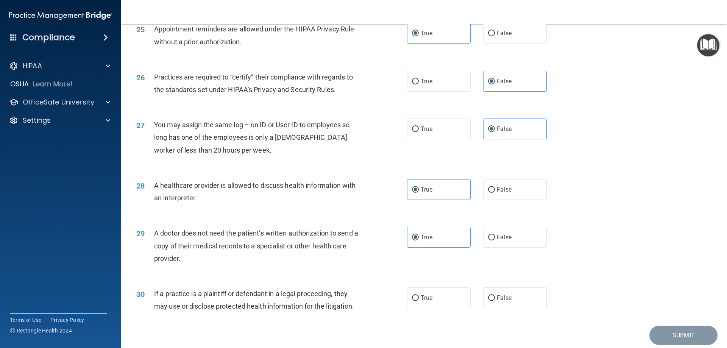
scroll to position [1415, 0]
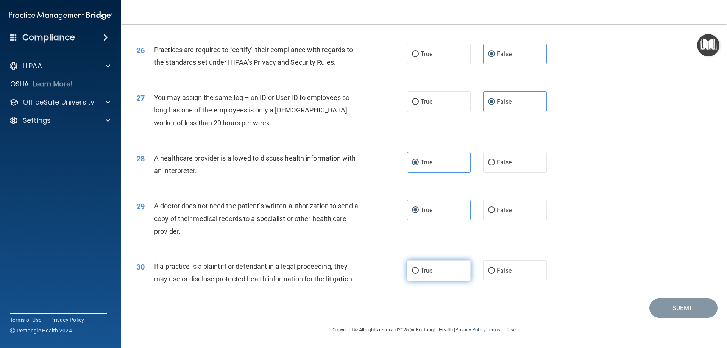
click at [435, 279] on label "True" at bounding box center [439, 270] width 64 height 21
click at [419, 274] on input "True" at bounding box center [415, 271] width 7 height 6
radio input "true"
click at [665, 310] on button "Submit" at bounding box center [684, 308] width 68 height 19
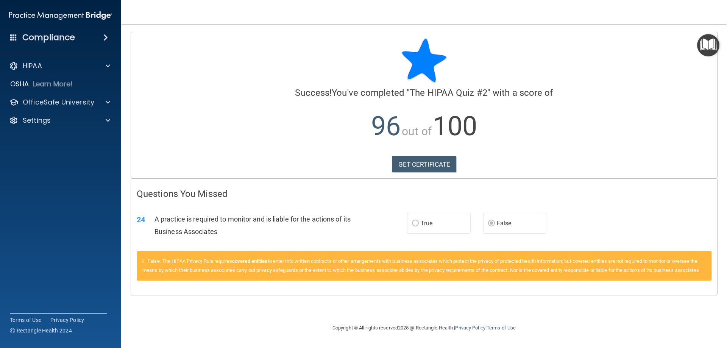
click at [431, 224] on span "True" at bounding box center [427, 223] width 12 height 7
click at [430, 163] on link "GET CERTIFICATE" at bounding box center [424, 164] width 65 height 17
click at [87, 99] on p "OfficeSafe University" at bounding box center [59, 102] width 72 height 9
click at [76, 117] on div "HIPAA Training" at bounding box center [56, 121] width 103 height 8
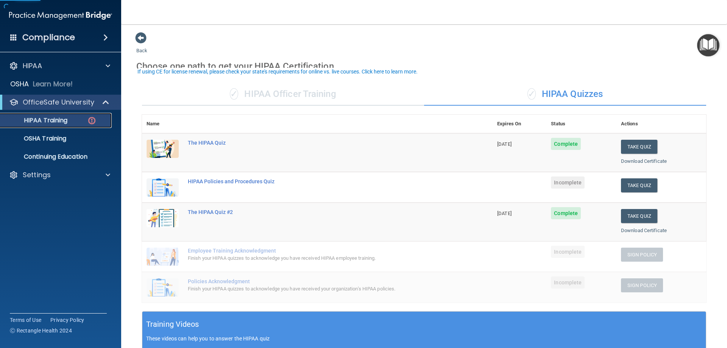
scroll to position [38, 0]
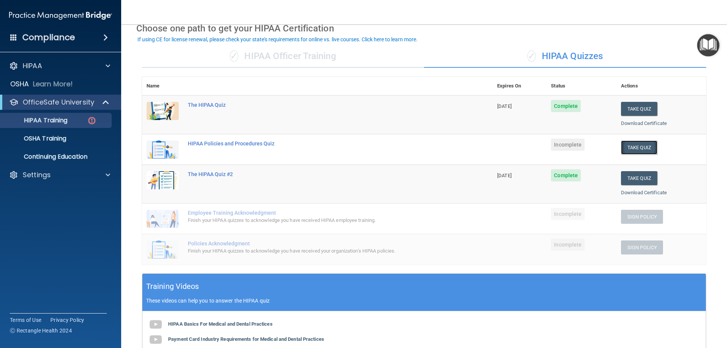
click at [643, 147] on button "Take Quiz" at bounding box center [639, 148] width 36 height 14
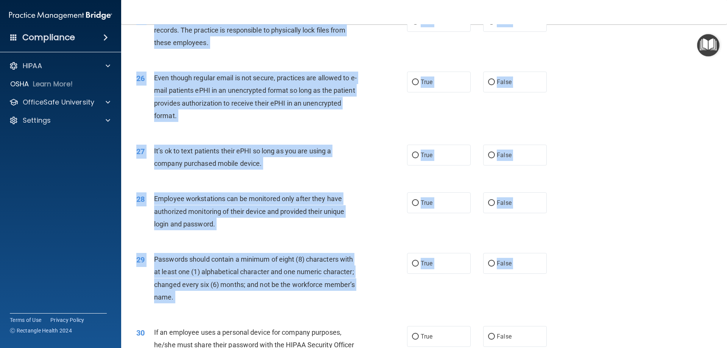
scroll to position [1554, 0]
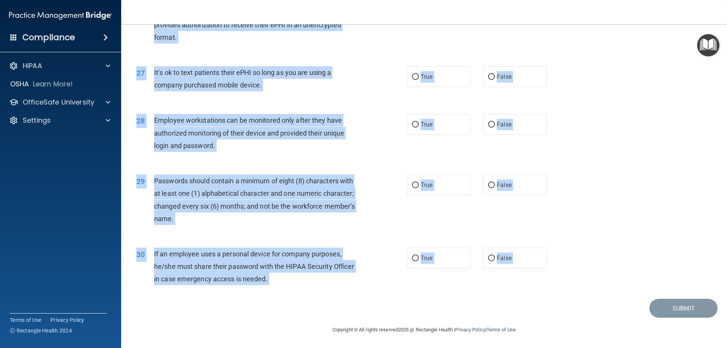
drag, startPoint x: 138, startPoint y: 39, endPoint x: 386, endPoint y: 306, distance: 364.0
copy main "LOREM Ipsumdol sit Ametconsec Adip Elit sedd eiusm’t incidi utlab . Etd mag ali…"
click at [338, 127] on div "Employee workstations can be monitored only after they have authorized monitori…" at bounding box center [260, 133] width 212 height 38
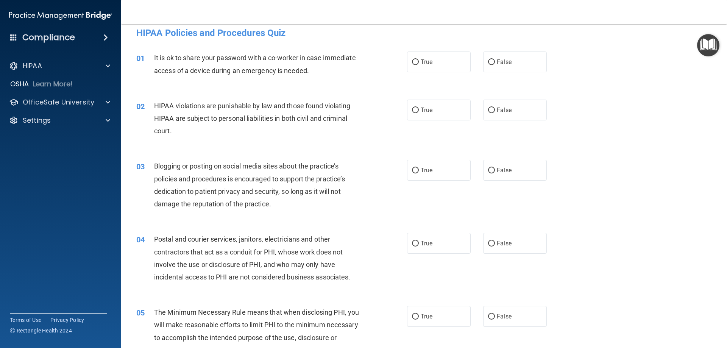
scroll to position [0, 0]
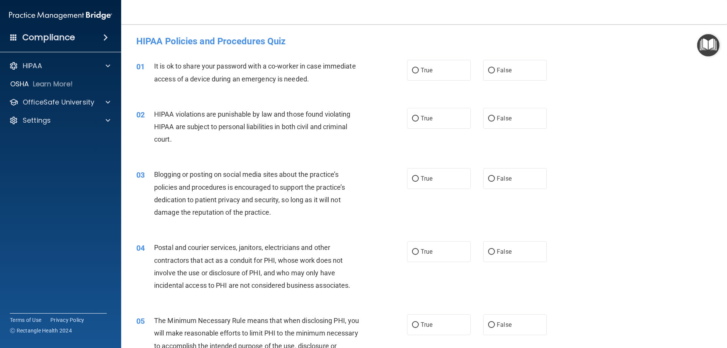
drag, startPoint x: 601, startPoint y: 200, endPoint x: 586, endPoint y: 26, distance: 175.3
click at [497, 73] on span "False" at bounding box center [504, 70] width 15 height 7
click at [495, 73] on input "False" at bounding box center [491, 71] width 7 height 6
radio input "true"
drag, startPoint x: 417, startPoint y: 122, endPoint x: 476, endPoint y: 162, distance: 70.7
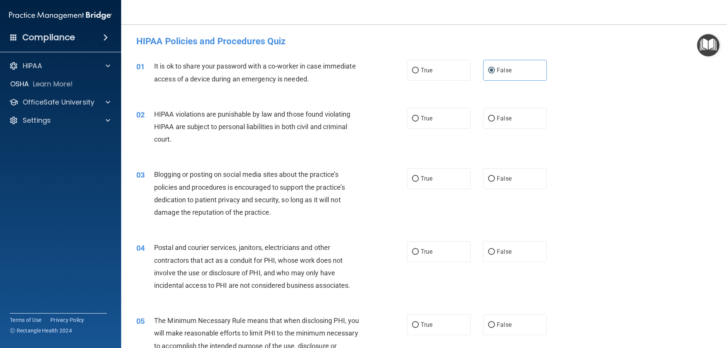
click at [420, 125] on label "True" at bounding box center [439, 118] width 64 height 21
drag, startPoint x: 501, startPoint y: 174, endPoint x: 493, endPoint y: 171, distance: 9.0
click at [501, 175] on label "False" at bounding box center [515, 178] width 64 height 21
click at [495, 176] on input "False" at bounding box center [491, 179] width 7 height 6
radio input "true"
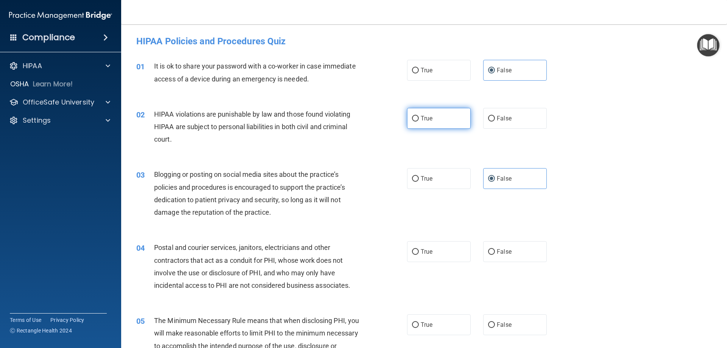
click at [414, 112] on label "True" at bounding box center [439, 118] width 64 height 21
click at [414, 116] on input "True" at bounding box center [415, 119] width 7 height 6
radio input "true"
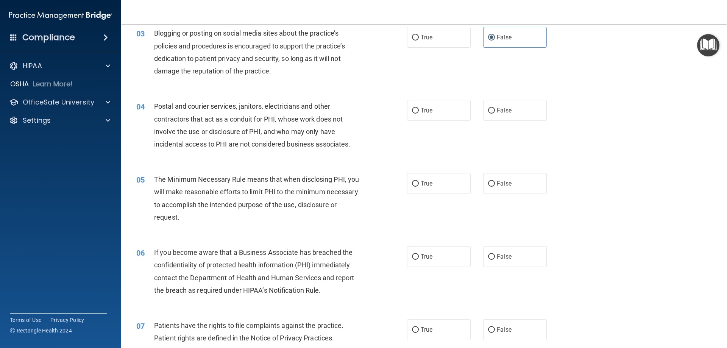
scroll to position [152, 0]
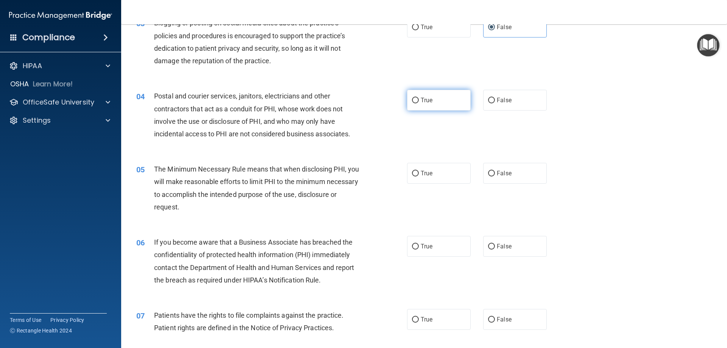
click at [440, 102] on label "True" at bounding box center [439, 100] width 64 height 21
click at [419, 102] on input "True" at bounding box center [415, 101] width 7 height 6
radio input "true"
click at [434, 174] on label "True" at bounding box center [439, 173] width 64 height 21
click at [419, 174] on input "True" at bounding box center [415, 174] width 7 height 6
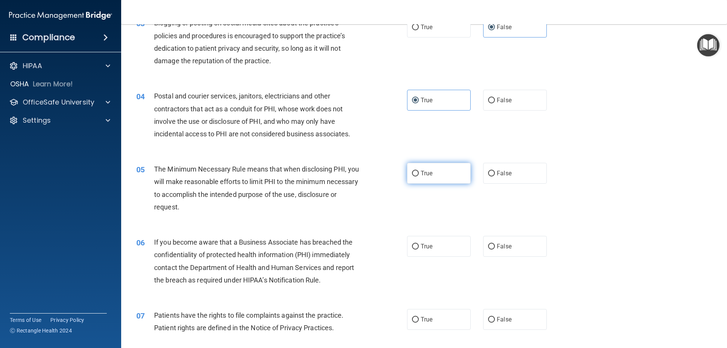
radio input "true"
click at [508, 253] on label "False" at bounding box center [515, 246] width 64 height 21
click at [495, 250] on input "False" at bounding box center [491, 247] width 7 height 6
radio input "true"
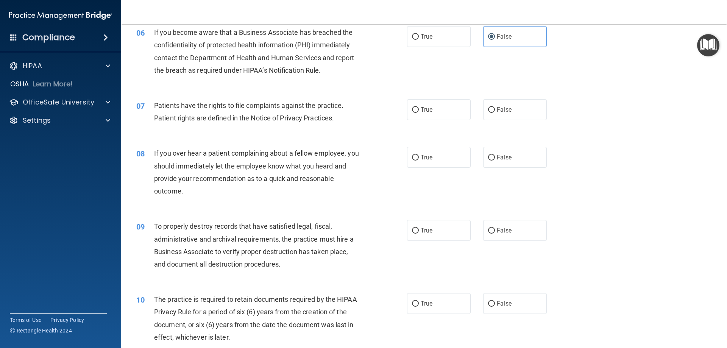
scroll to position [379, 0]
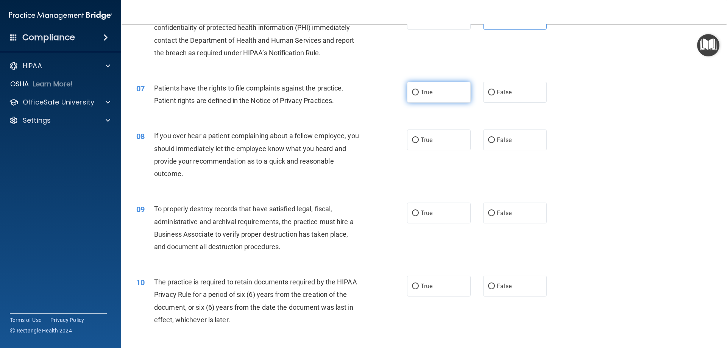
click at [431, 100] on label "True" at bounding box center [439, 92] width 64 height 21
click at [419, 95] on input "True" at bounding box center [415, 93] width 7 height 6
radio input "true"
click at [517, 145] on label "False" at bounding box center [515, 140] width 64 height 21
click at [495, 143] on input "False" at bounding box center [491, 141] width 7 height 6
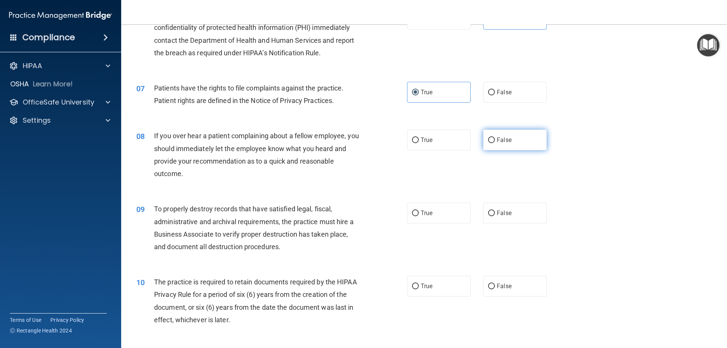
radio input "true"
click at [519, 213] on label "False" at bounding box center [515, 213] width 64 height 21
click at [495, 213] on input "False" at bounding box center [491, 214] width 7 height 6
radio input "true"
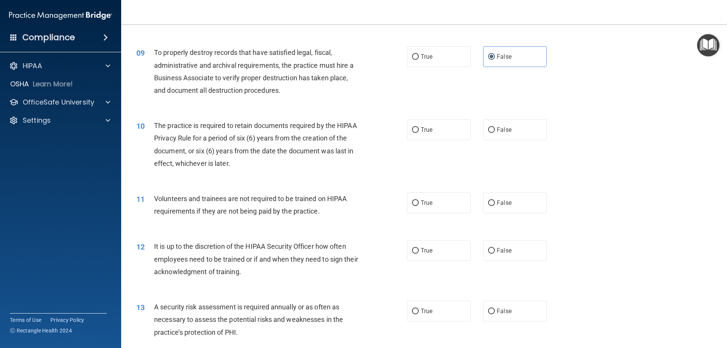
scroll to position [568, 0]
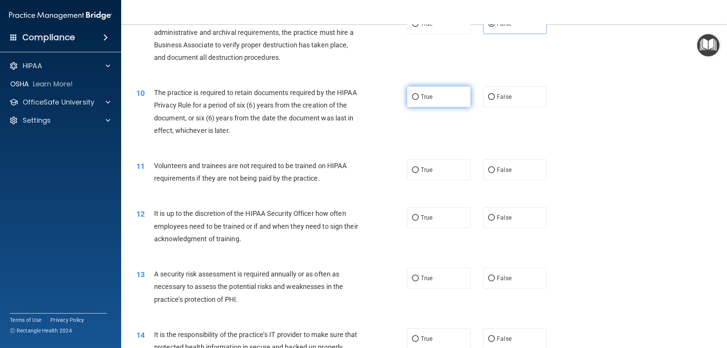
click at [422, 94] on span "True" at bounding box center [427, 96] width 12 height 7
click at [419, 94] on input "True" at bounding box center [415, 97] width 7 height 6
radio input "true"
click at [502, 170] on span "False" at bounding box center [504, 169] width 15 height 7
click at [495, 170] on input "False" at bounding box center [491, 170] width 7 height 6
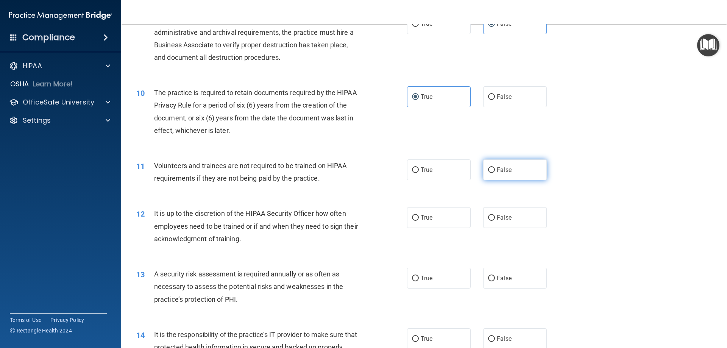
radio input "true"
click at [500, 217] on span "False" at bounding box center [504, 217] width 15 height 7
click at [495, 217] on input "False" at bounding box center [491, 218] width 7 height 6
radio input "true"
drag, startPoint x: 440, startPoint y: 285, endPoint x: 404, endPoint y: 226, distance: 68.9
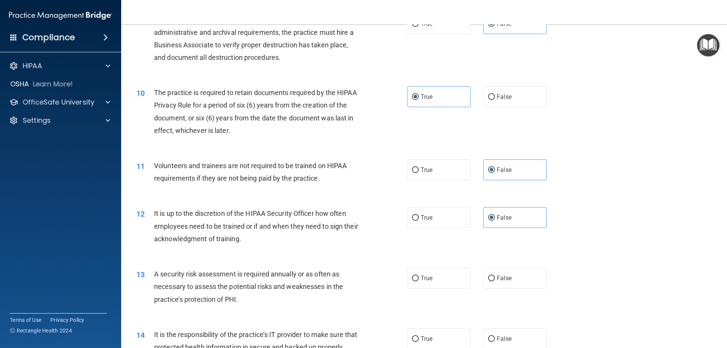
click at [440, 284] on label "True" at bounding box center [439, 278] width 64 height 21
click at [419, 281] on input "True" at bounding box center [415, 279] width 7 height 6
radio input "true"
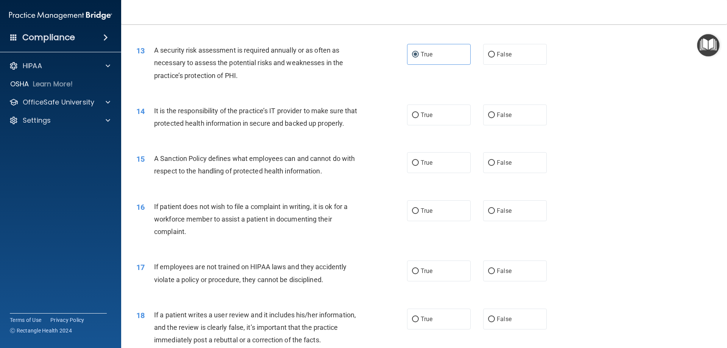
scroll to position [796, 0]
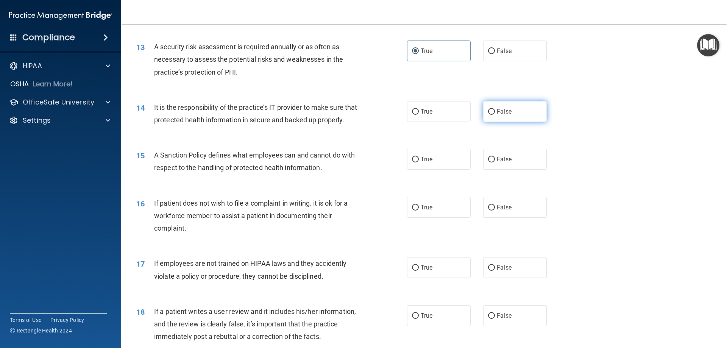
click at [491, 111] on input "False" at bounding box center [491, 112] width 7 height 6
radio input "true"
click at [431, 170] on label "True" at bounding box center [439, 159] width 64 height 21
click at [419, 163] on input "True" at bounding box center [415, 160] width 7 height 6
radio input "true"
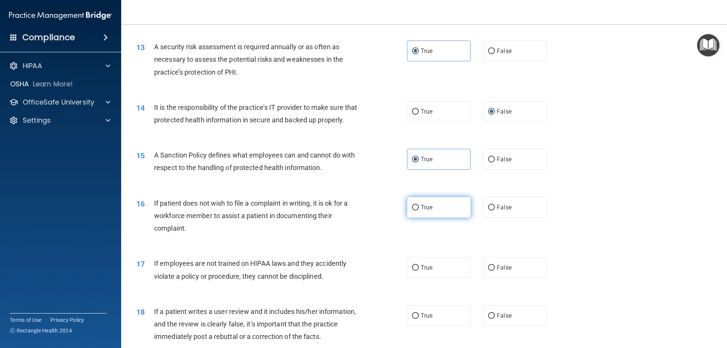
click at [433, 217] on label "True" at bounding box center [439, 207] width 64 height 21
click at [419, 211] on input "True" at bounding box center [415, 208] width 7 height 6
radio input "true"
click at [500, 271] on span "False" at bounding box center [504, 267] width 15 height 7
click at [495, 271] on input "False" at bounding box center [491, 268] width 7 height 6
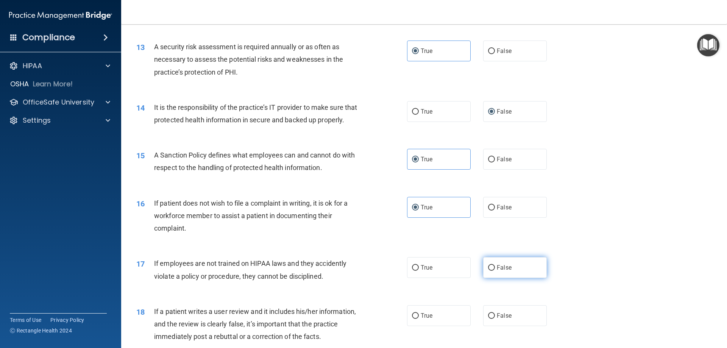
radio input "true"
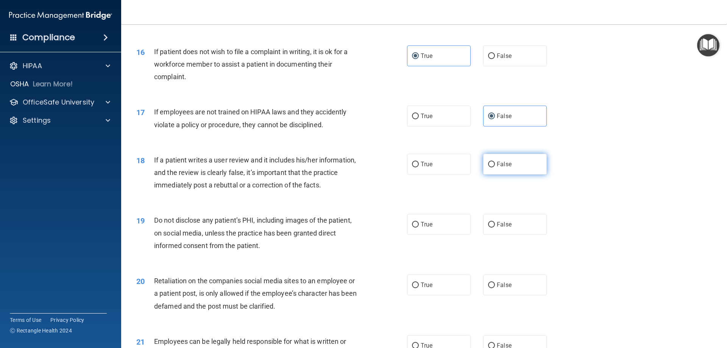
click at [497, 168] on span "False" at bounding box center [504, 164] width 15 height 7
click at [495, 167] on input "False" at bounding box center [491, 165] width 7 height 6
radio input "true"
drag, startPoint x: 437, startPoint y: 241, endPoint x: 474, endPoint y: 267, distance: 45.4
click at [438, 235] on label "True" at bounding box center [439, 224] width 64 height 21
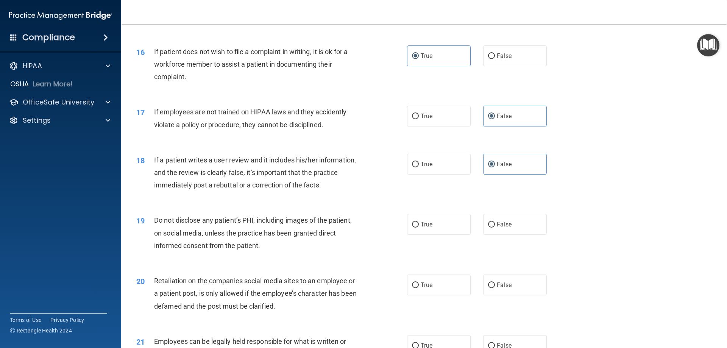
click at [419, 228] on input "True" at bounding box center [415, 225] width 7 height 6
radio input "true"
drag, startPoint x: 502, startPoint y: 301, endPoint x: 481, endPoint y: 300, distance: 21.2
click at [503, 295] on label "False" at bounding box center [515, 285] width 64 height 21
click at [495, 288] on input "False" at bounding box center [491, 286] width 7 height 6
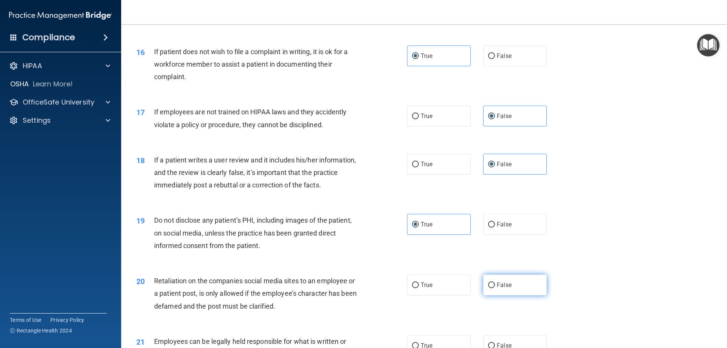
radio input "true"
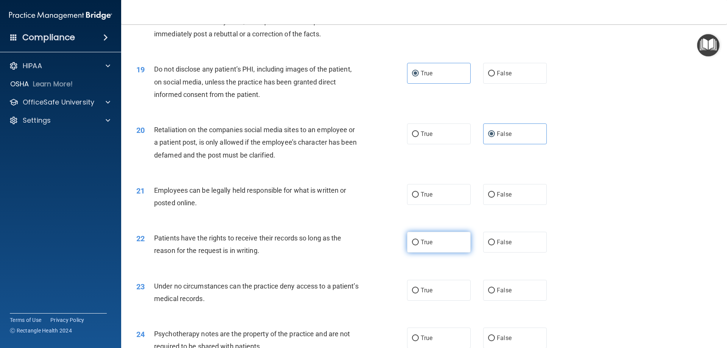
scroll to position [1099, 0]
click at [433, 205] on label "True" at bounding box center [439, 194] width 64 height 21
click at [419, 197] on input "True" at bounding box center [415, 195] width 7 height 6
radio input "true"
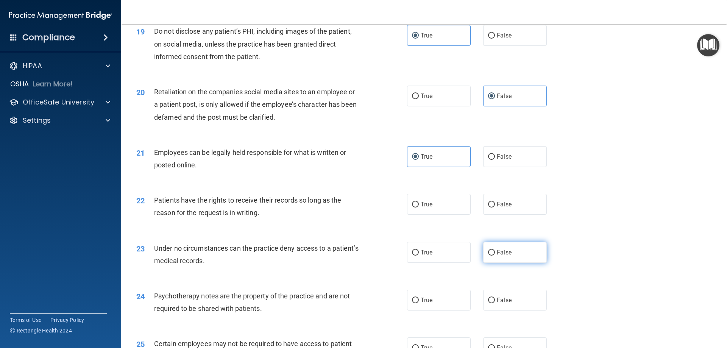
scroll to position [1212, 0]
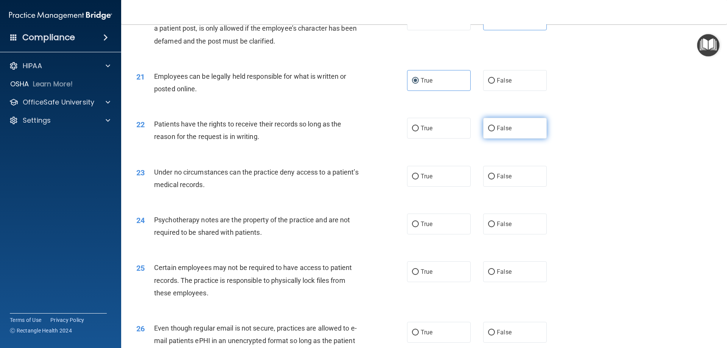
click at [495, 139] on label "False" at bounding box center [515, 128] width 64 height 21
click at [495, 131] on input "False" at bounding box center [491, 129] width 7 height 6
radio input "true"
click at [511, 187] on label "False" at bounding box center [515, 176] width 64 height 21
click at [495, 180] on input "False" at bounding box center [491, 177] width 7 height 6
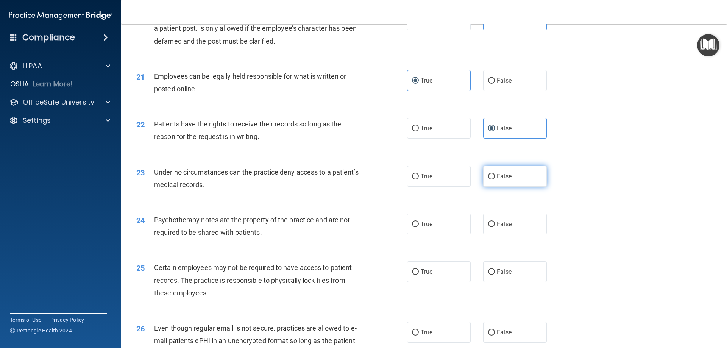
radio input "true"
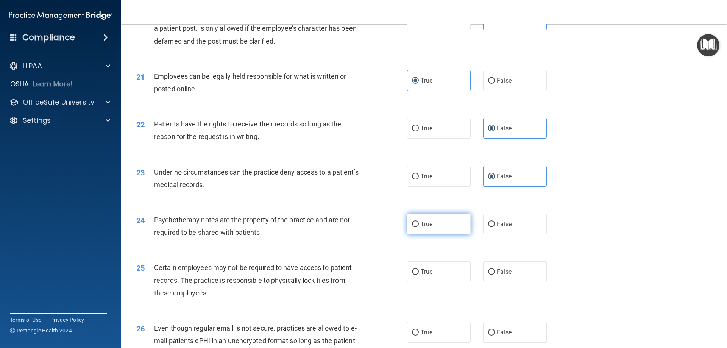
click at [456, 234] on label "True" at bounding box center [439, 224] width 64 height 21
click at [419, 227] on input "True" at bounding box center [415, 225] width 7 height 6
radio input "true"
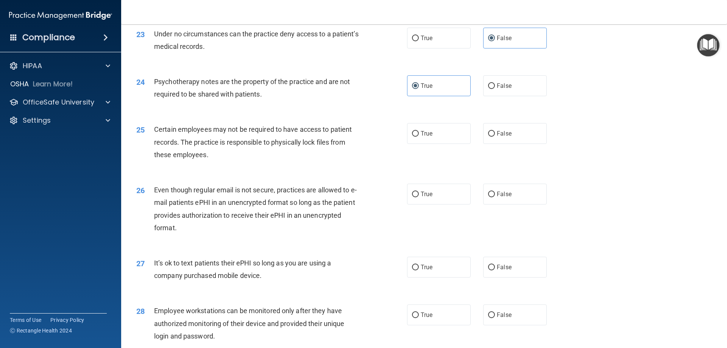
scroll to position [1364, 0]
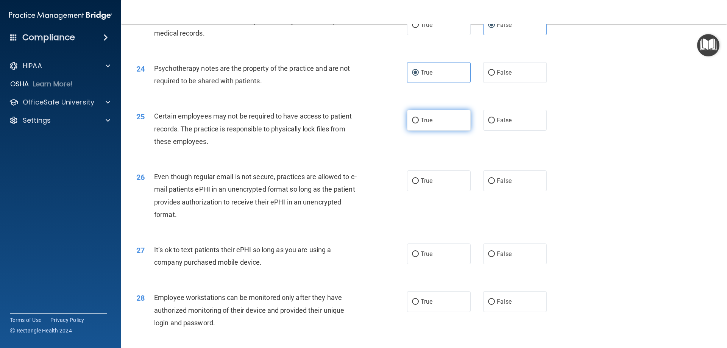
click at [457, 131] on label "True" at bounding box center [439, 120] width 64 height 21
click at [419, 123] on input "True" at bounding box center [415, 121] width 7 height 6
radio input "true"
click at [453, 188] on label "True" at bounding box center [439, 180] width 64 height 21
click at [419, 184] on input "True" at bounding box center [415, 181] width 7 height 6
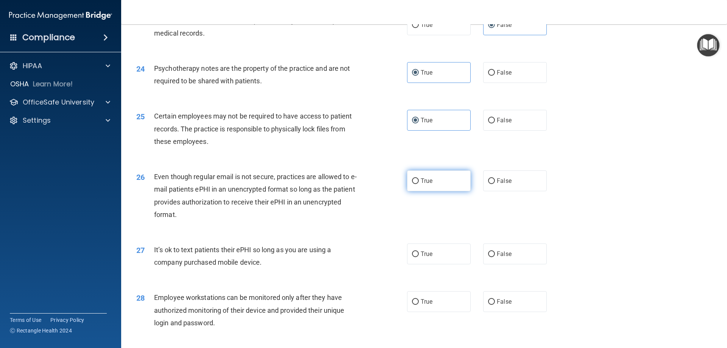
radio input "true"
click at [493, 264] on label "False" at bounding box center [515, 254] width 64 height 21
click at [493, 257] on input "False" at bounding box center [491, 255] width 7 height 6
radio input "true"
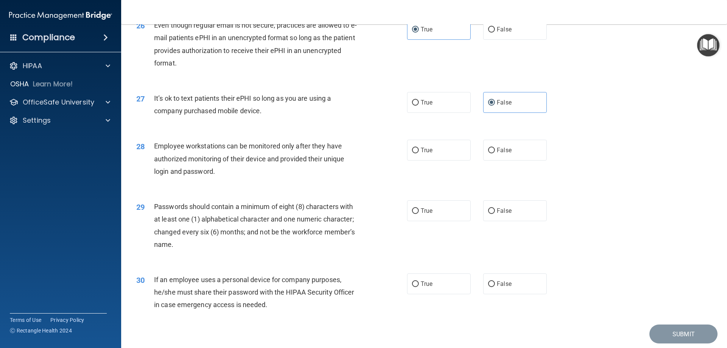
scroll to position [1553, 0]
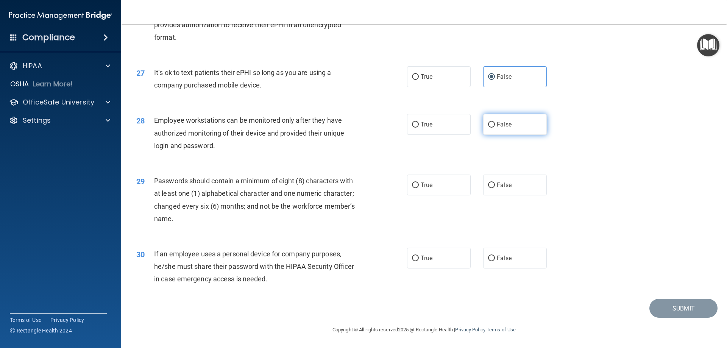
click at [515, 122] on label "False" at bounding box center [515, 124] width 64 height 21
click at [495, 122] on input "False" at bounding box center [491, 125] width 7 height 6
radio input "true"
click at [424, 193] on label "True" at bounding box center [439, 185] width 64 height 21
click at [419, 188] on input "True" at bounding box center [415, 186] width 7 height 6
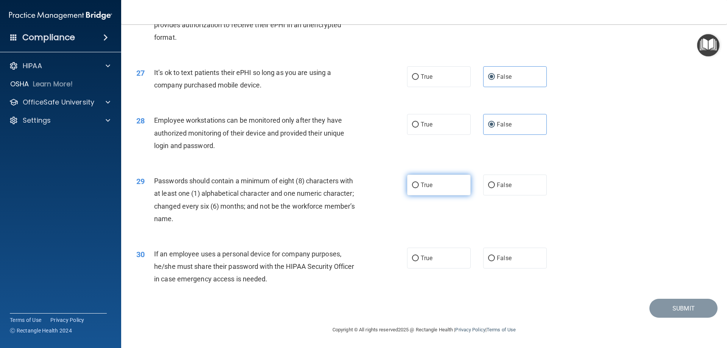
radio input "true"
click at [506, 257] on span "False" at bounding box center [504, 258] width 15 height 7
click at [495, 257] on input "False" at bounding box center [491, 259] width 7 height 6
radio input "true"
click at [680, 307] on button "Submit" at bounding box center [684, 308] width 68 height 19
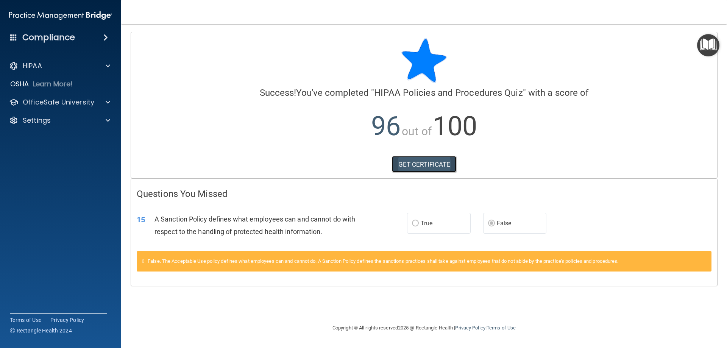
click at [423, 164] on link "GET CERTIFICATE" at bounding box center [424, 164] width 65 height 17
click at [75, 97] on div "OfficeSafe University" at bounding box center [61, 102] width 122 height 15
click at [102, 99] on div at bounding box center [106, 102] width 19 height 9
click at [82, 120] on div "HIPAA Training" at bounding box center [56, 121] width 103 height 8
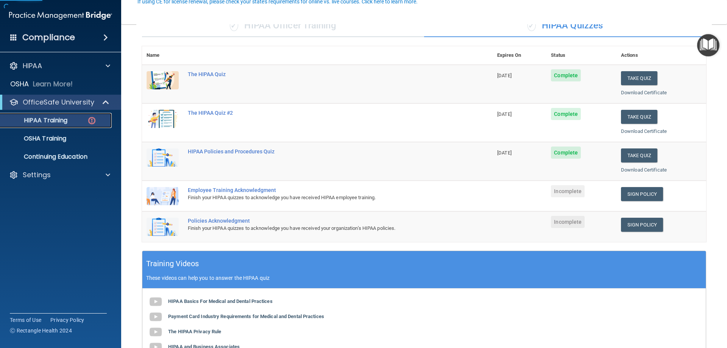
scroll to position [76, 0]
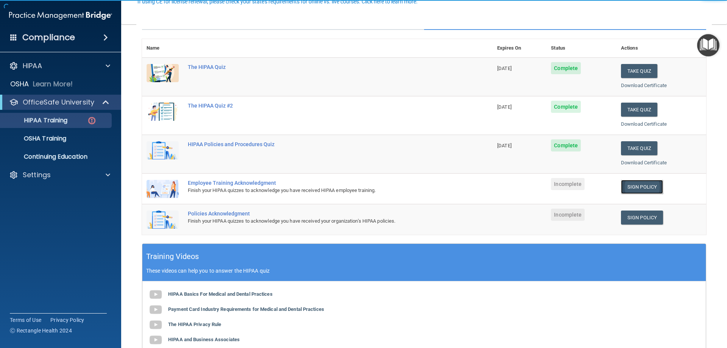
click at [629, 184] on link "Sign Policy" at bounding box center [642, 187] width 42 height 14
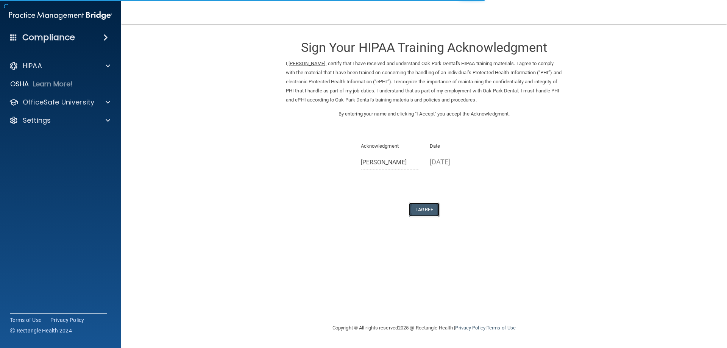
click at [432, 209] on button "I Agree" at bounding box center [424, 210] width 30 height 14
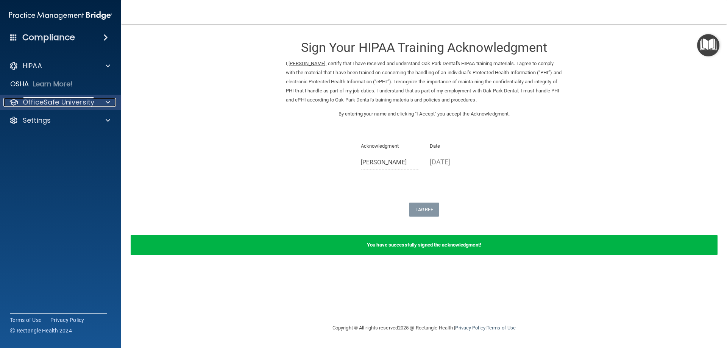
click at [99, 104] on div at bounding box center [106, 102] width 19 height 9
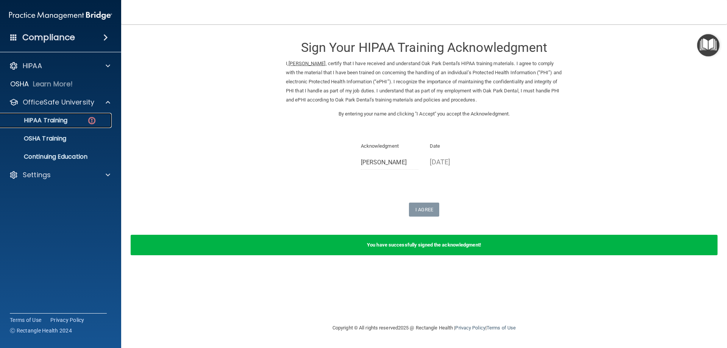
click at [91, 125] on img at bounding box center [91, 120] width 9 height 9
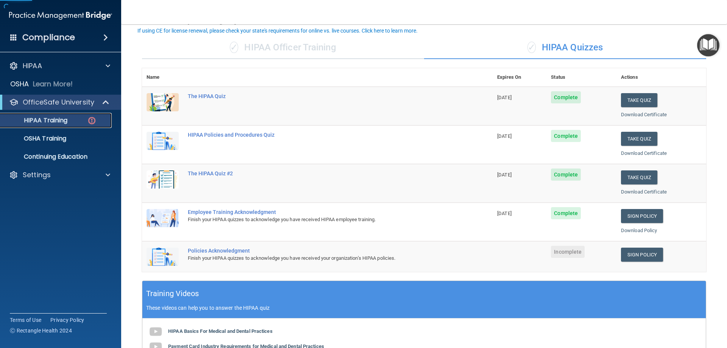
scroll to position [152, 0]
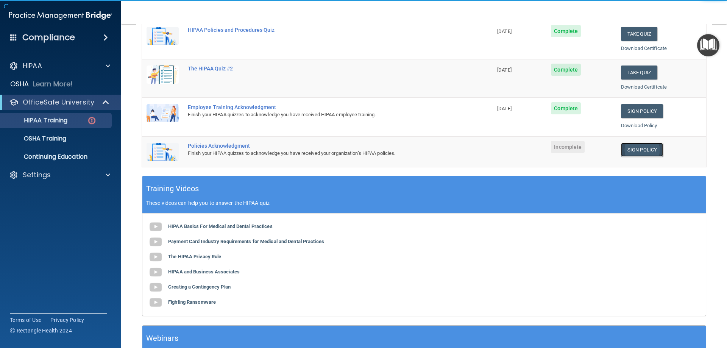
click at [635, 149] on link "Sign Policy" at bounding box center [642, 150] width 42 height 14
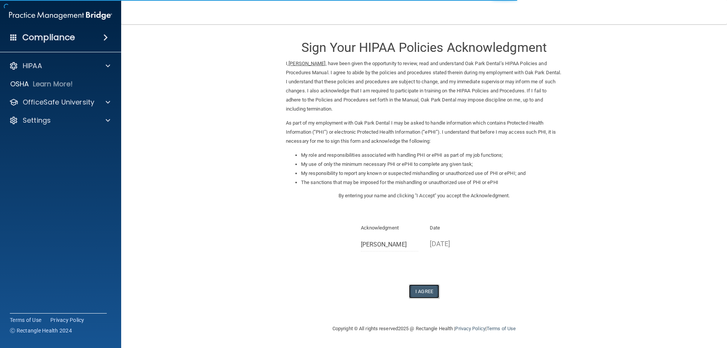
click at [423, 289] on button "I Agree" at bounding box center [424, 292] width 30 height 14
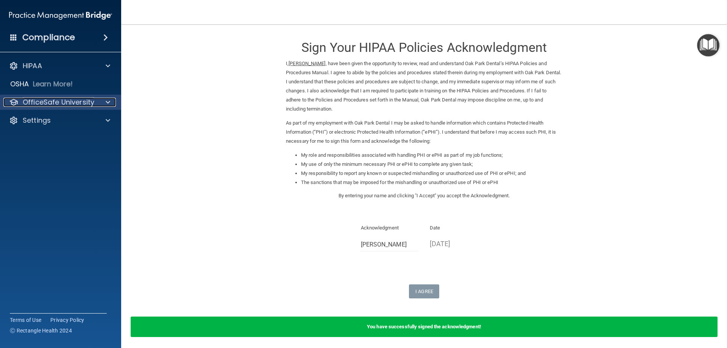
click at [105, 100] on div at bounding box center [106, 102] width 19 height 9
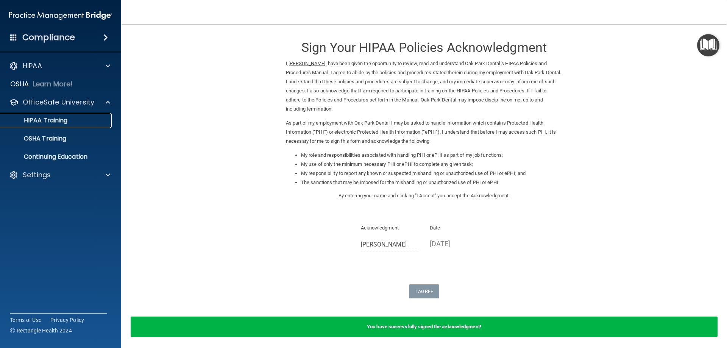
click at [80, 122] on div "HIPAA Training" at bounding box center [56, 121] width 103 height 8
